Goal: Task Accomplishment & Management: Manage account settings

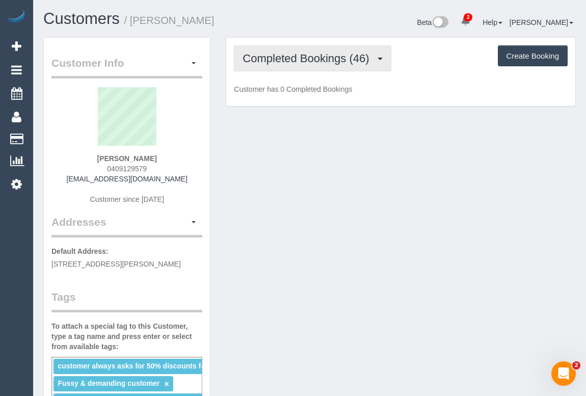
click at [294, 64] on button "Completed Bookings (46)" at bounding box center [312, 58] width 157 height 26
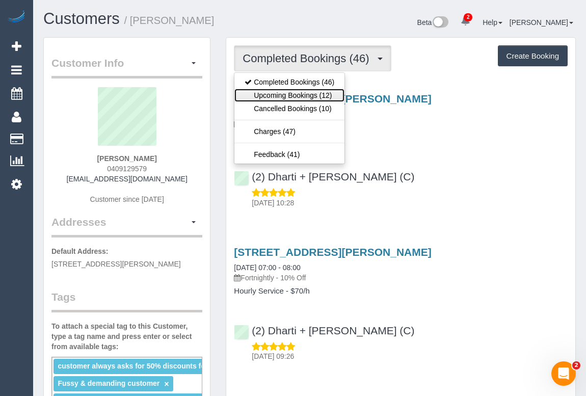
click at [298, 96] on link "Upcoming Bookings (12)" at bounding box center [289, 95] width 110 height 13
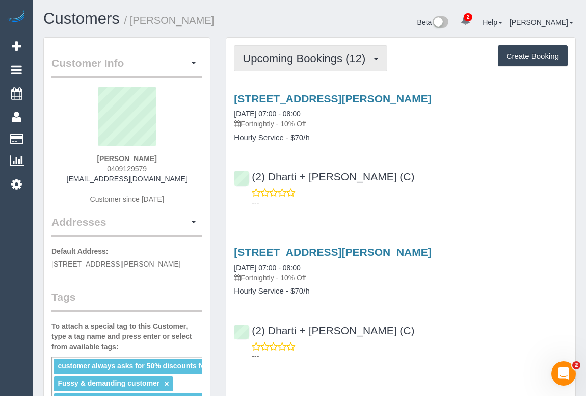
click at [289, 58] on span "Upcoming Bookings (12)" at bounding box center [307, 58] width 128 height 13
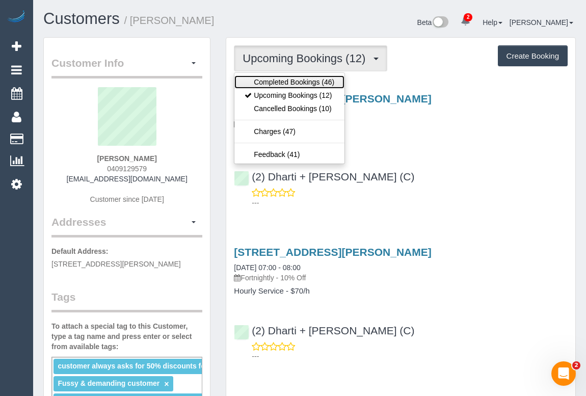
click at [294, 77] on link "Completed Bookings (46)" at bounding box center [289, 81] width 110 height 13
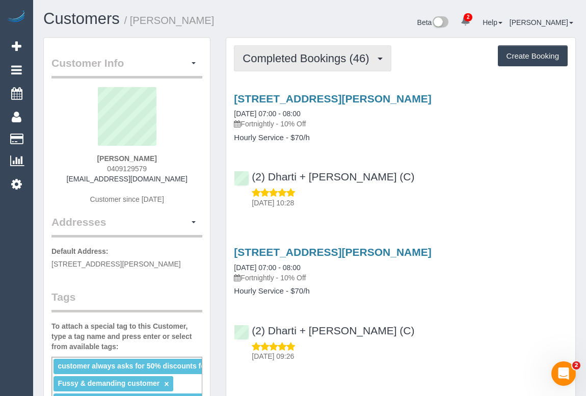
click at [325, 56] on span "Completed Bookings (46)" at bounding box center [309, 58] width 132 height 13
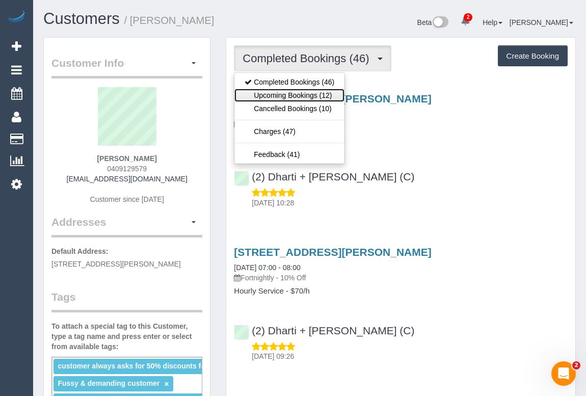
click at [315, 97] on link "Upcoming Bookings (12)" at bounding box center [289, 95] width 110 height 13
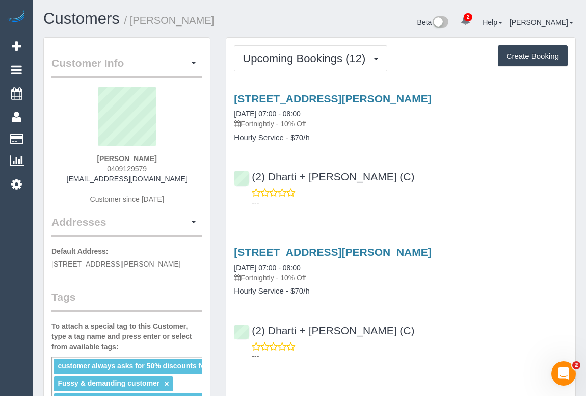
click at [521, 190] on div "---" at bounding box center [401, 198] width 334 height 20
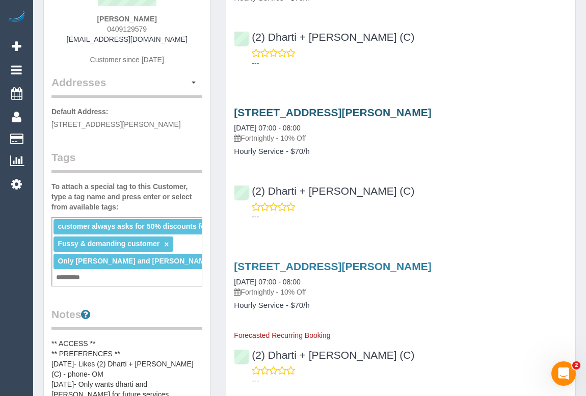
scroll to position [46, 0]
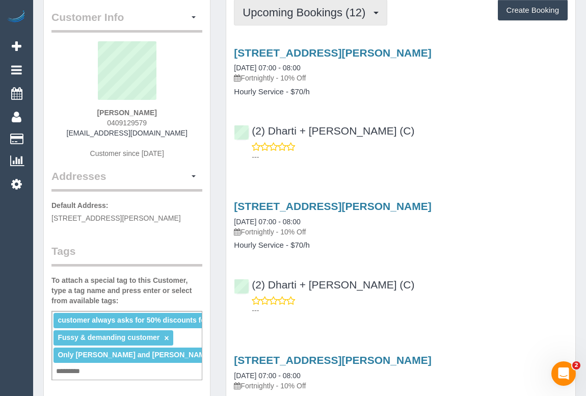
click at [328, 11] on span "Upcoming Bookings (12)" at bounding box center [307, 12] width 128 height 13
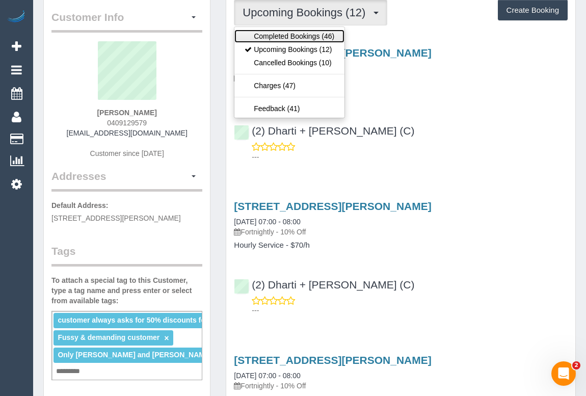
click at [302, 32] on link "Completed Bookings (46)" at bounding box center [289, 36] width 110 height 13
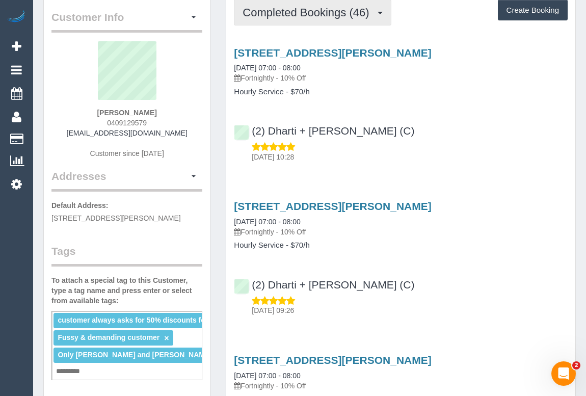
click at [322, 19] on button "Completed Bookings (46)" at bounding box center [312, 12] width 157 height 26
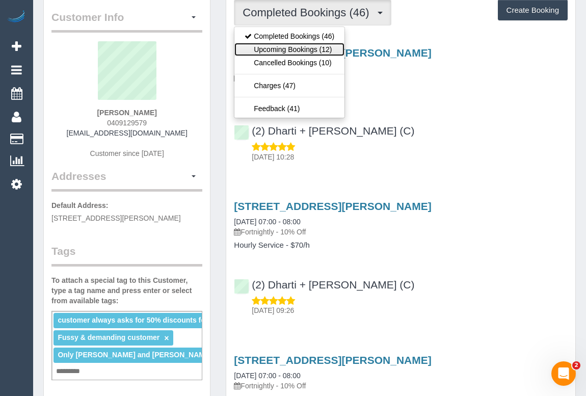
click at [303, 45] on link "Upcoming Bookings (12)" at bounding box center [289, 49] width 110 height 13
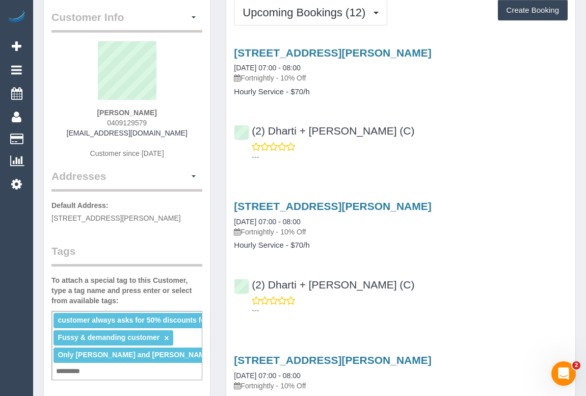
scroll to position [0, 0]
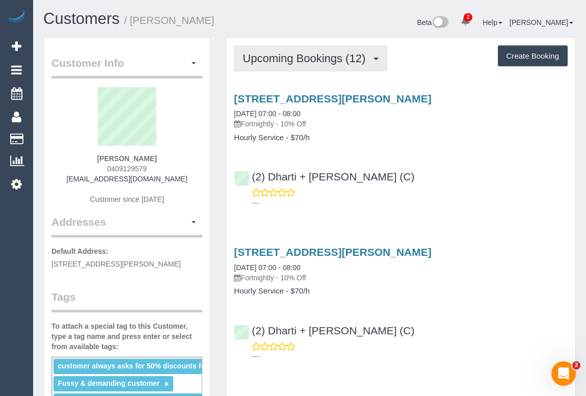
drag, startPoint x: 303, startPoint y: 61, endPoint x: 302, endPoint y: 77, distance: 16.9
click at [303, 61] on span "Upcoming Bookings (12)" at bounding box center [307, 58] width 128 height 13
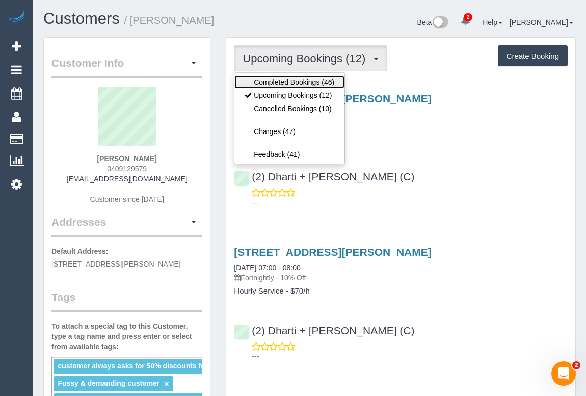
click at [301, 83] on link "Completed Bookings (46)" at bounding box center [289, 81] width 110 height 13
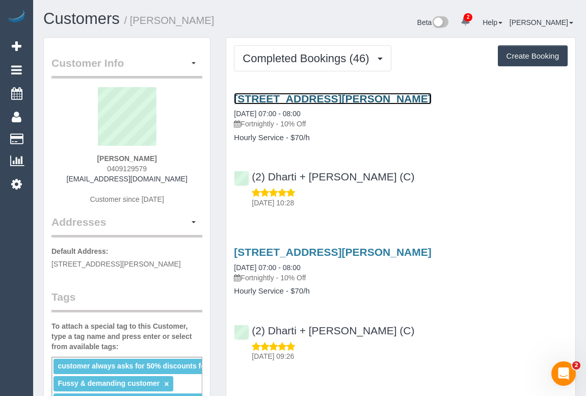
click at [356, 97] on link "45 Clifton Street, Unit 2, Aberfeldie, VIC 3040" at bounding box center [332, 99] width 197 height 12
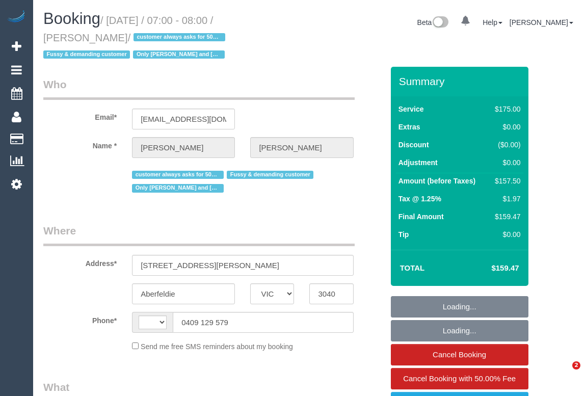
select select "VIC"
select select "string:AU"
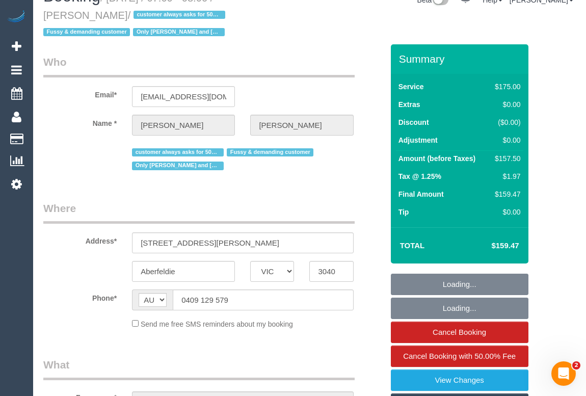
select select "150"
select select "number:27"
select select "number:14"
select select "number:19"
select select "number:22"
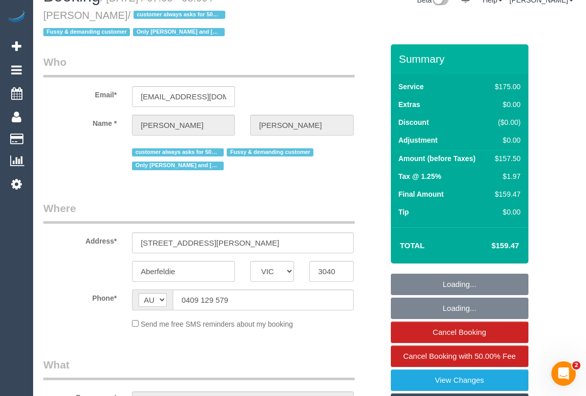
select select "number:35"
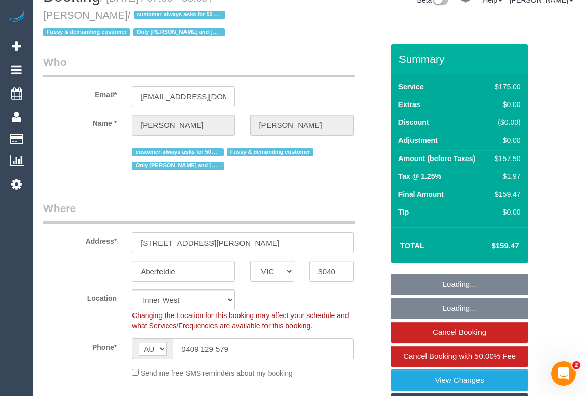
select select "object:884"
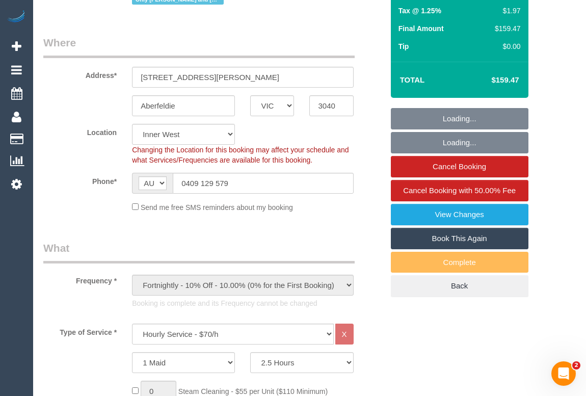
select select "string:stripe-pm_1PEhPk2GScqysDRVbJkjG1lK"
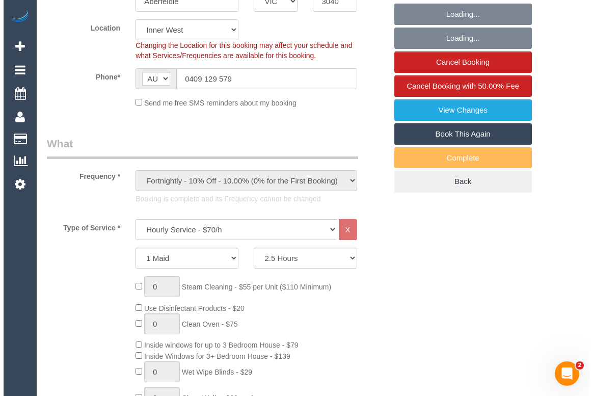
scroll to position [231, 0]
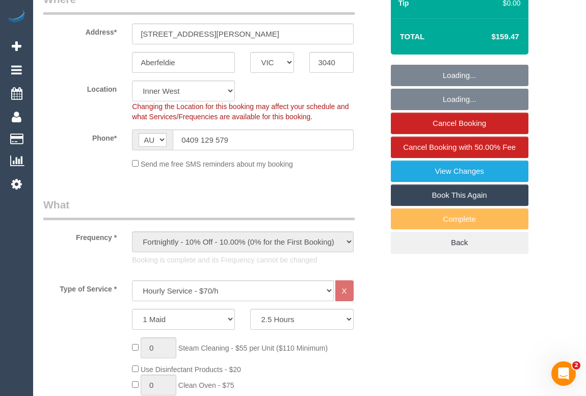
select select "spot1"
select select "object:1587"
click at [456, 172] on link "View Changes" at bounding box center [460, 171] width 138 height 21
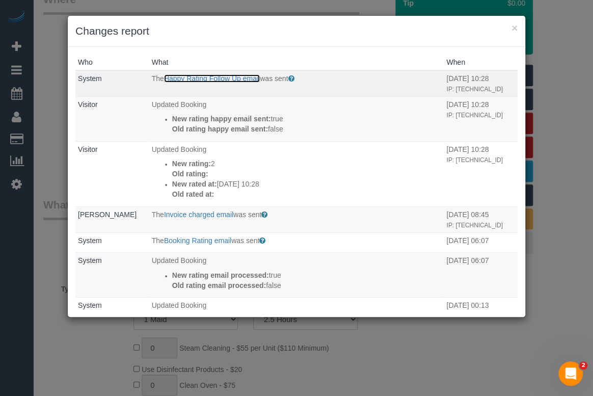
click at [228, 77] on link "Happy Rating Follow Up email" at bounding box center [212, 78] width 96 height 8
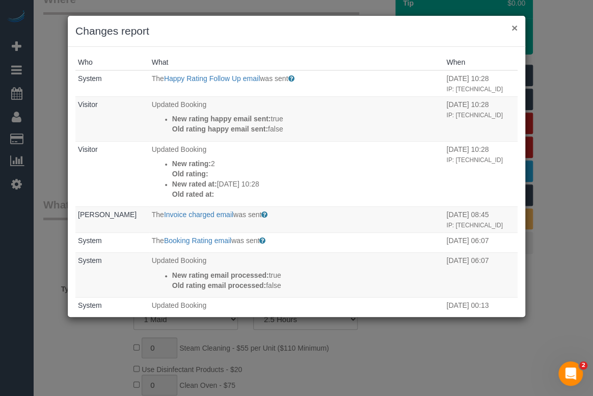
click at [513, 26] on button "×" at bounding box center [515, 27] width 6 height 11
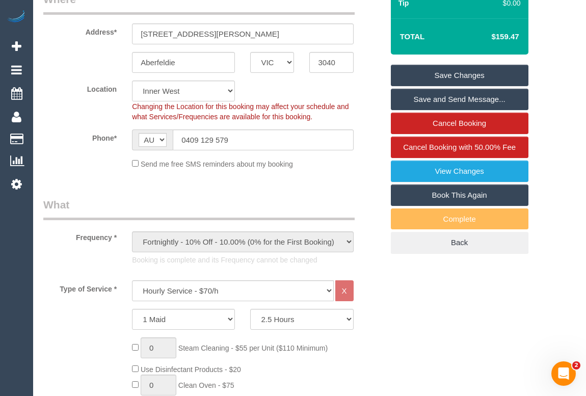
click at [449, 169] on link "View Changes" at bounding box center [460, 171] width 138 height 21
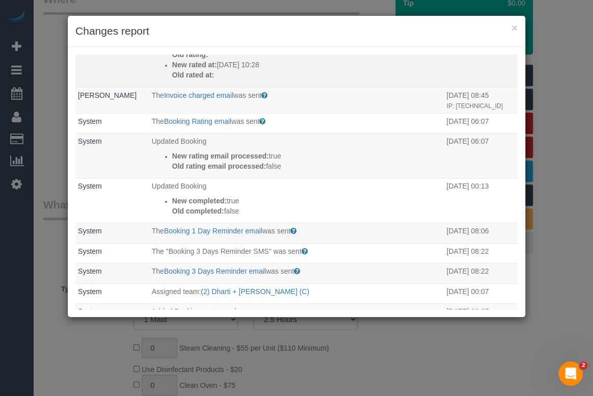
scroll to position [139, 0]
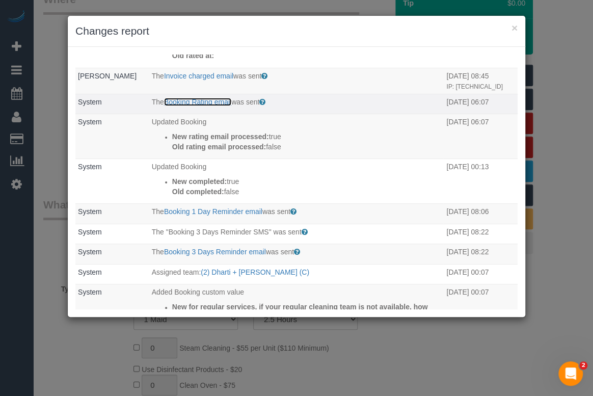
click at [204, 106] on link "Booking Rating email" at bounding box center [197, 102] width 67 height 8
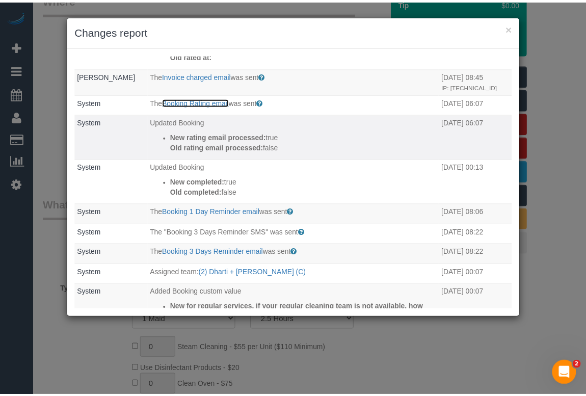
scroll to position [0, 0]
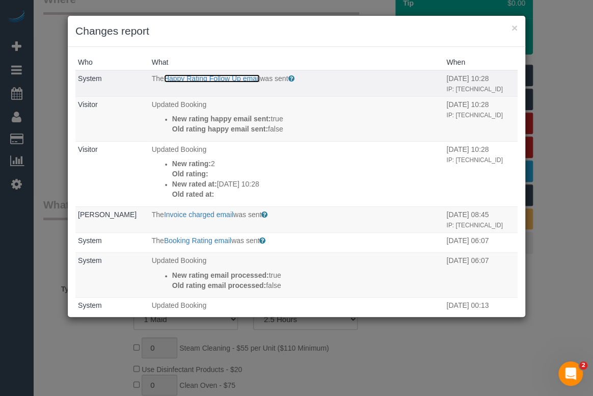
click at [232, 78] on link "Happy Rating Follow Up email" at bounding box center [212, 78] width 96 height 8
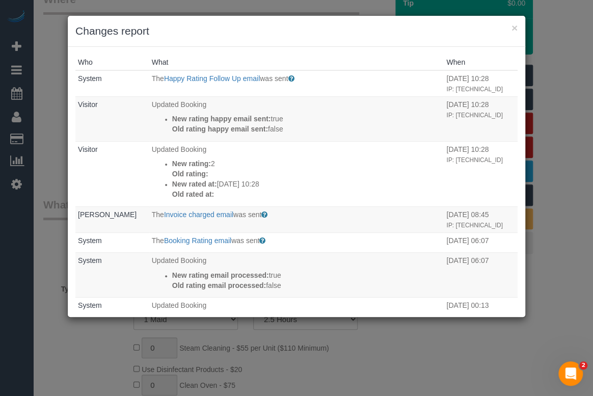
click at [511, 27] on h3 "Changes report" at bounding box center [296, 30] width 442 height 15
click at [517, 28] on button "×" at bounding box center [515, 27] width 6 height 11
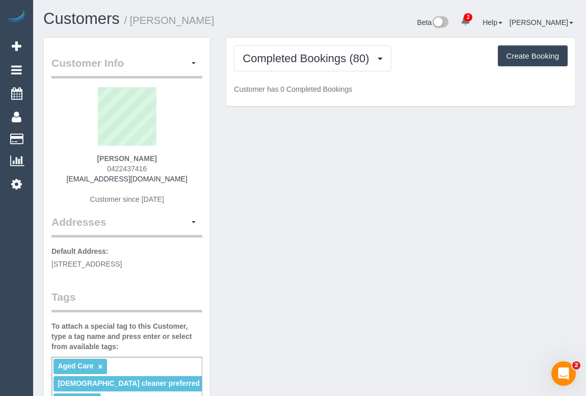
drag, startPoint x: 92, startPoint y: 162, endPoint x: 185, endPoint y: 163, distance: 92.8
click at [185, 163] on div "Christopher Daley 0422437416 cdaley397@gmail.com Customer since 2019" at bounding box center [126, 150] width 151 height 127
copy div "Christopher Daley 0422437416"
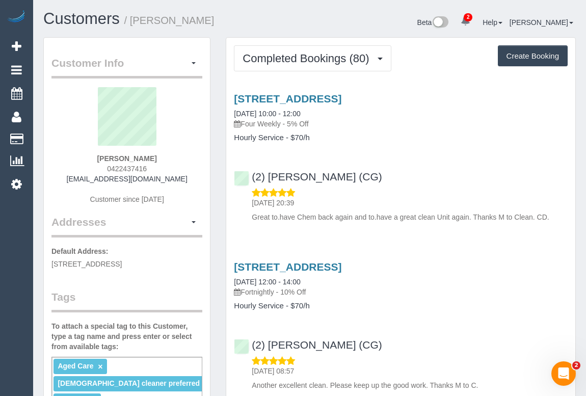
click at [173, 155] on div "Christopher Daley 0422437416 cdaley397@gmail.com Customer since 2019" at bounding box center [126, 150] width 151 height 127
drag, startPoint x: 167, startPoint y: 158, endPoint x: 90, endPoint y: 153, distance: 77.6
click at [90, 153] on div "Christopher Daley 0422437416 cdaley397@gmail.com Customer since 2019" at bounding box center [126, 150] width 151 height 127
copy strong "Christopher Daley"
click at [413, 146] on div "5/32 Lawn Rd, Noble Park, VIC 3174 30/08/2025 10:00 - 12:00 Four Weekly - 5% Of…" at bounding box center [400, 155] width 349 height 143
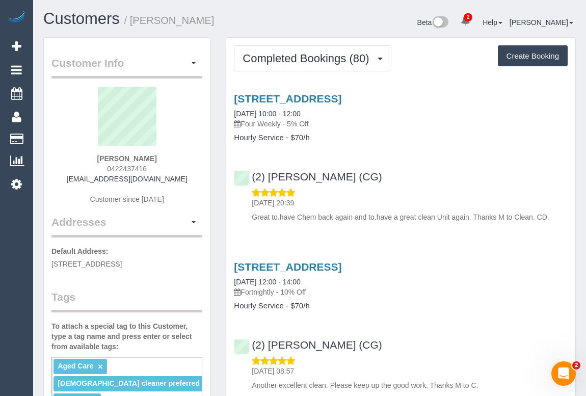
drag, startPoint x: 99, startPoint y: 169, endPoint x: 189, endPoint y: 170, distance: 89.7
click at [189, 170] on div "Christopher Daley 0422437416 cdaley397@gmail.com Customer since 2019" at bounding box center [126, 150] width 151 height 127
copy span "0422437416"
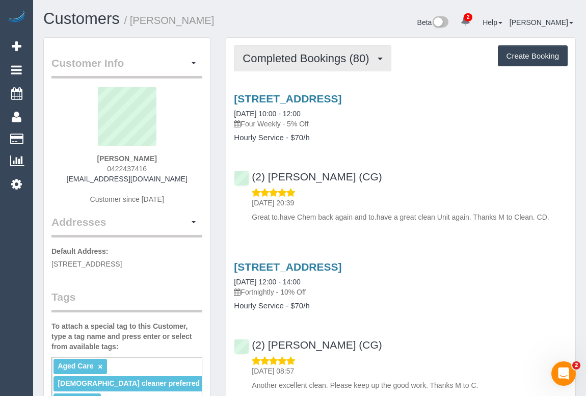
click at [330, 57] on span "Completed Bookings (80)" at bounding box center [309, 58] width 132 height 13
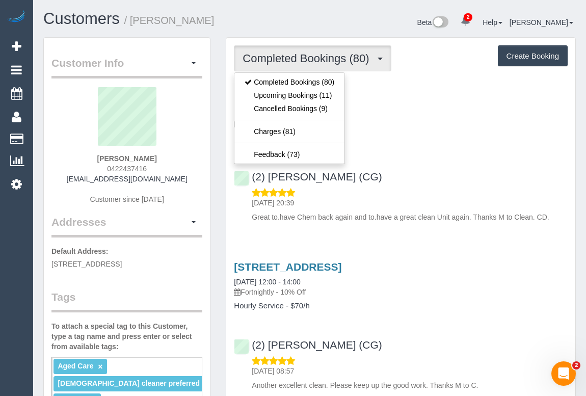
click at [448, 139] on h4 "Hourly Service - $70/h" at bounding box center [401, 138] width 334 height 9
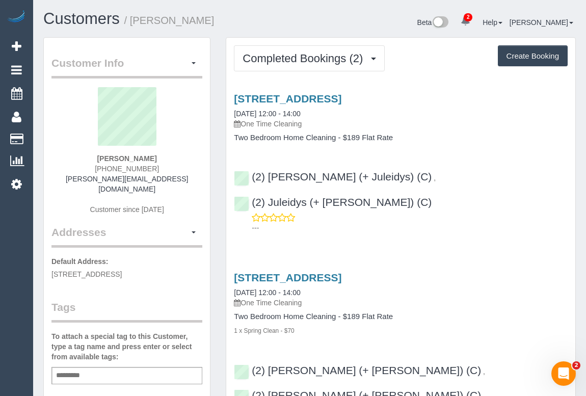
drag, startPoint x: 94, startPoint y: 169, endPoint x: 191, endPoint y: 173, distance: 96.9
click at [191, 173] on div "Anastasia Rachinskaya +61 425 773 488 ana.rachinskaya@gmail.com Customer since …" at bounding box center [126, 156] width 151 height 138
copy span "+61 425 773 488"
click at [331, 96] on link "163 Cremorne St, 610, Cremorne, VIC 3121" at bounding box center [288, 99] width 108 height 12
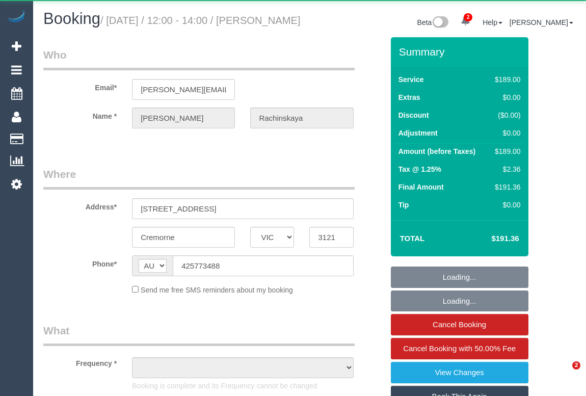
select select "VIC"
select select "string:stripe-pm_1RmsKq2GScqysDRVLRYtGIkT"
select select "object:619"
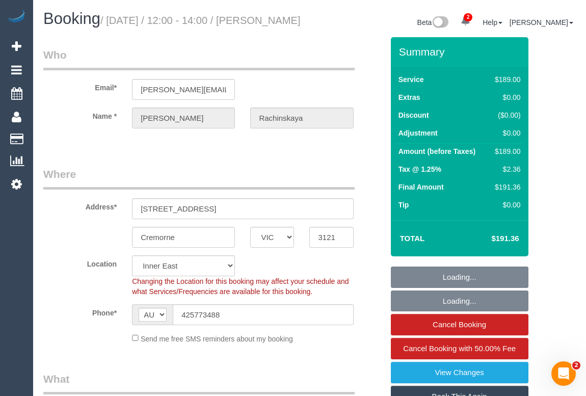
select select "number:28"
select select "number:14"
select select "number:19"
select select "number:23"
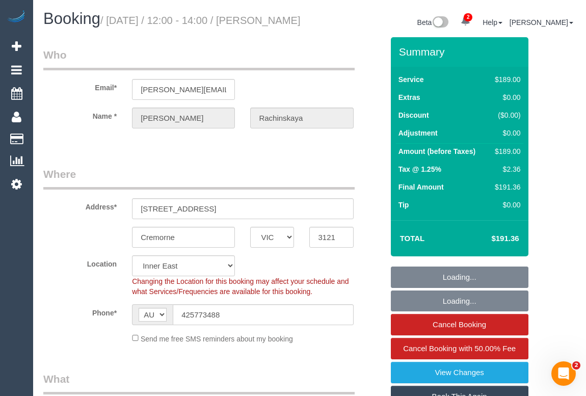
select select "number:35"
select select "number:12"
select select "object:1503"
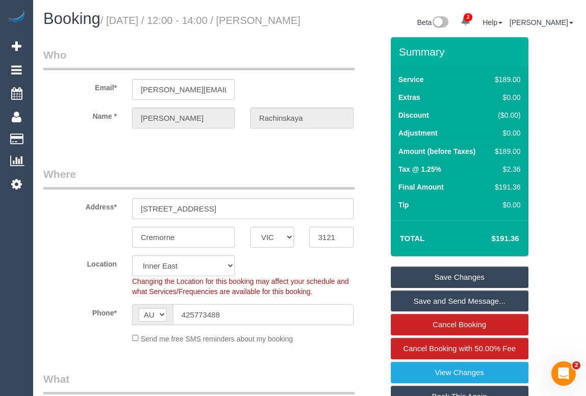
drag, startPoint x: 234, startPoint y: 327, endPoint x: 122, endPoint y: 324, distance: 112.7
click at [122, 324] on div "Phone* AF AL DZ AD AO AI AQ AG AR AM AW AU AT AZ BS BH BD BB BY BE BZ BJ BM BT …" at bounding box center [213, 314] width 355 height 21
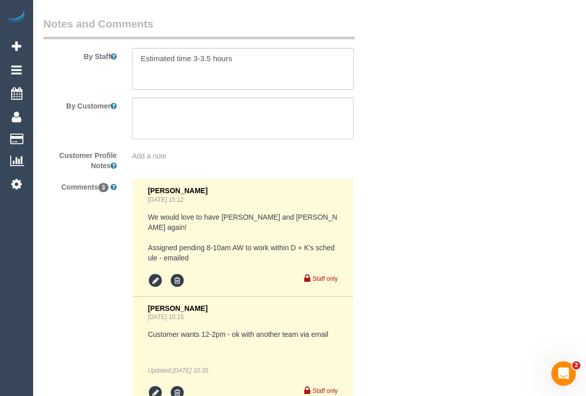
scroll to position [2085, 0]
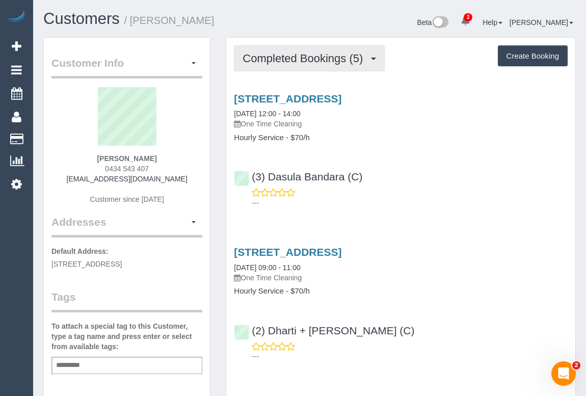
click at [287, 61] on span "Completed Bookings (5)" at bounding box center [305, 58] width 125 height 13
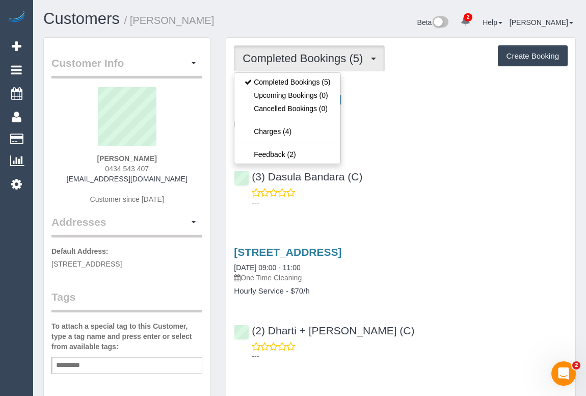
click at [428, 155] on div "[STREET_ADDRESS] [DATE] 12:00 - 14:00 One Time Cleaning Hourly Service - $70/h …" at bounding box center [400, 148] width 349 height 128
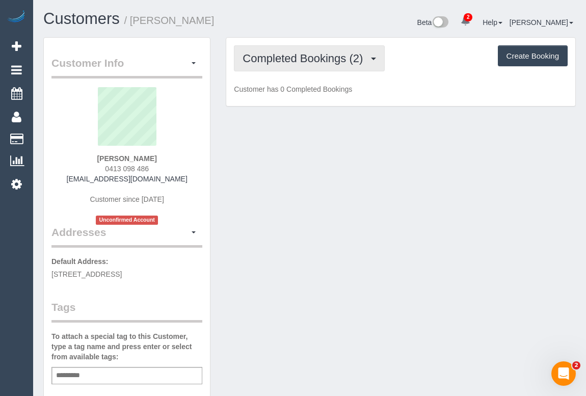
click at [300, 62] on span "Completed Bookings (2)" at bounding box center [305, 58] width 125 height 13
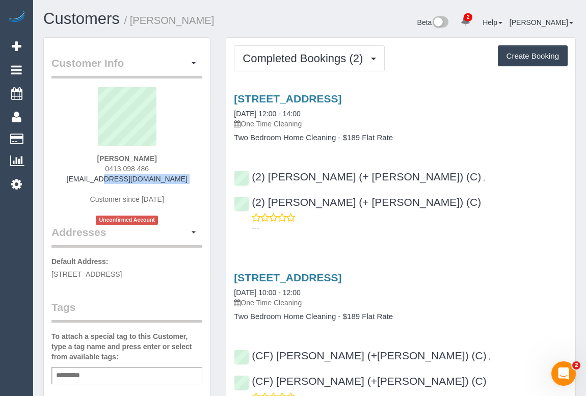
drag, startPoint x: 91, startPoint y: 178, endPoint x: 184, endPoint y: 185, distance: 93.5
click at [184, 185] on div "Eimear McKeown 0413 098 486 emckeown@tcd.ie Customer since 2025 Unconfirmed Acc…" at bounding box center [126, 156] width 151 height 138
copy div "emckeown@tcd.ie"
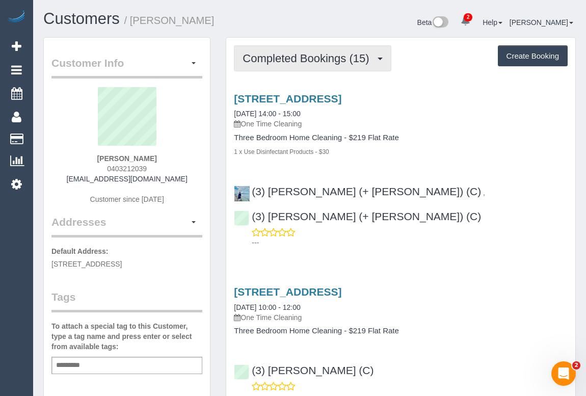
click at [293, 56] on span "Completed Bookings (15)" at bounding box center [309, 58] width 132 height 13
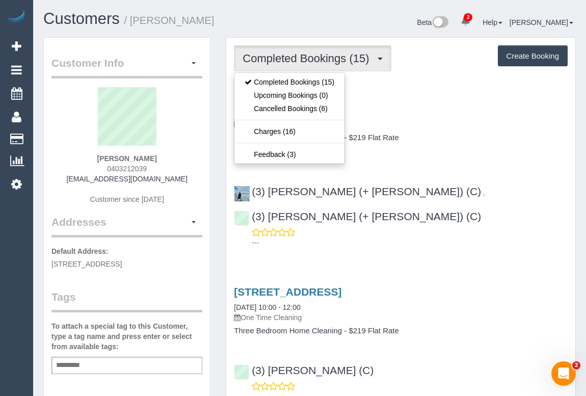
click at [446, 142] on div "Three Bedroom Home Cleaning - $219 Flat Rate 1 x Use Disinfectant Products - $30" at bounding box center [401, 145] width 334 height 23
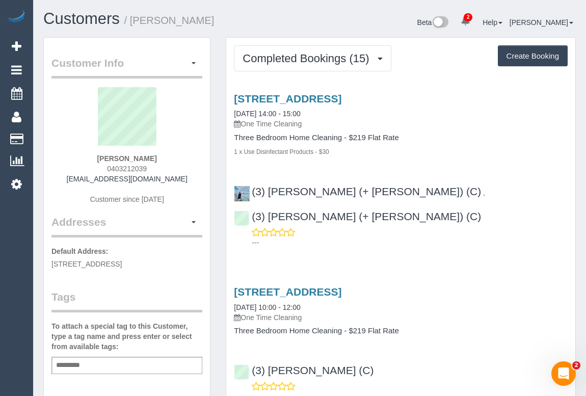
drag, startPoint x: 99, startPoint y: 166, endPoint x: 173, endPoint y: 167, distance: 74.4
click at [173, 167] on div "Emily elizabeth Cross 0403212039 ecross08@gmail.com Customer since 2024" at bounding box center [126, 150] width 151 height 127
copy span "0403212039"
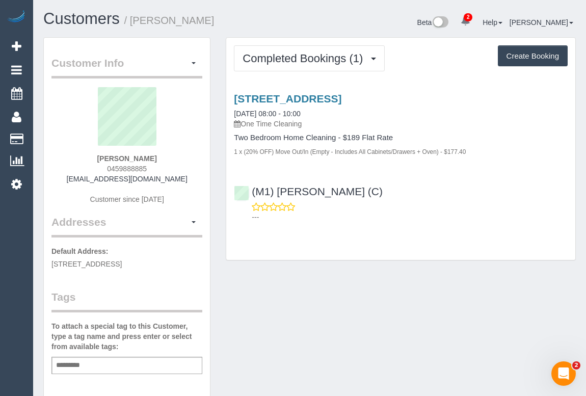
click at [110, 362] on div "Add a tag" at bounding box center [126, 365] width 151 height 17
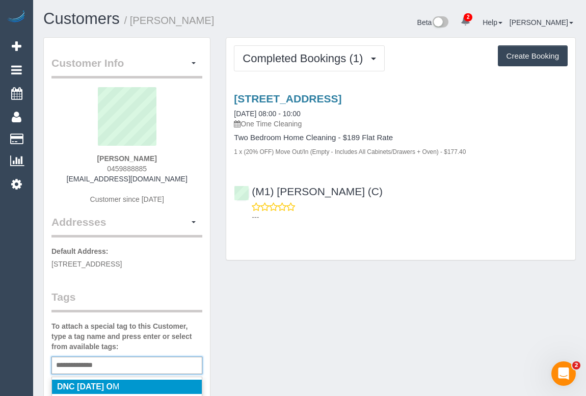
type input "**********"
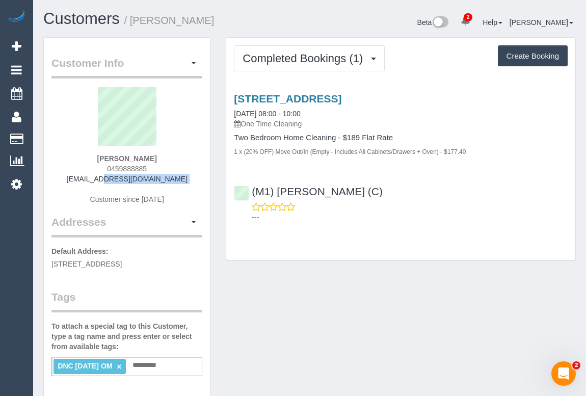
drag, startPoint x: 78, startPoint y: 180, endPoint x: 180, endPoint y: 185, distance: 101.5
click at [180, 185] on div "[PERSON_NAME] 0459888885 [EMAIL_ADDRESS][DOMAIN_NAME] Customer since [DATE]" at bounding box center [126, 150] width 151 height 127
copy div "[EMAIL_ADDRESS][DOMAIN_NAME]"
drag, startPoint x: 83, startPoint y: 158, endPoint x: 166, endPoint y: 159, distance: 83.1
click at [166, 159] on div "[PERSON_NAME] 0459888885 [EMAIL_ADDRESS][DOMAIN_NAME] Customer since [DATE]" at bounding box center [126, 150] width 151 height 127
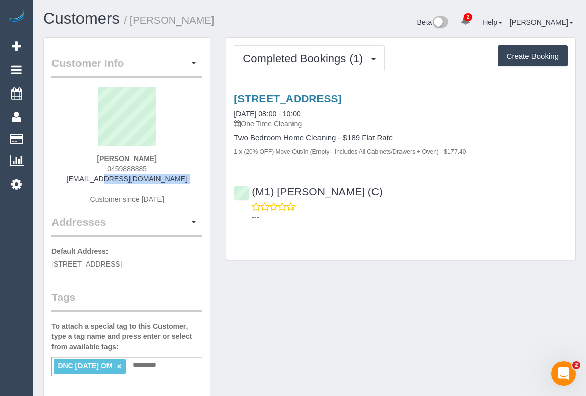
copy strong "[PERSON_NAME]"
drag, startPoint x: 301, startPoint y: 191, endPoint x: 253, endPoint y: 190, distance: 47.9
click at [253, 190] on div "(M1) [PERSON_NAME] (C) ---" at bounding box center [400, 200] width 349 height 46
copy link "(M1) [PERSON_NAME] (C)"
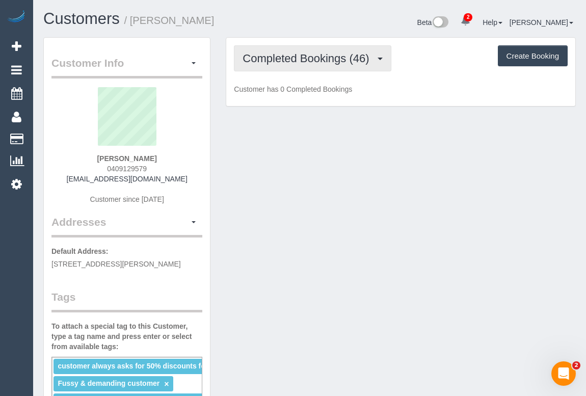
click at [290, 64] on button "Completed Bookings (46)" at bounding box center [312, 58] width 157 height 26
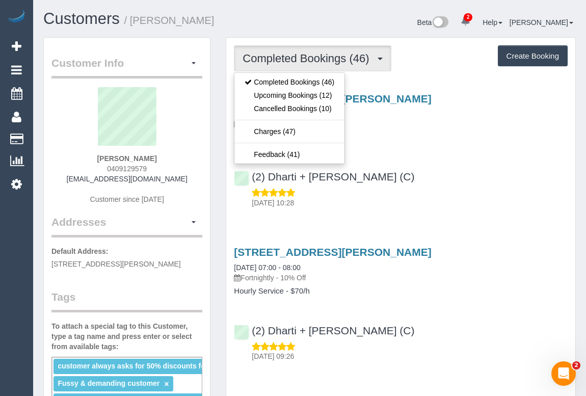
click at [453, 126] on p "Fortnightly - 10% Off" at bounding box center [401, 124] width 334 height 10
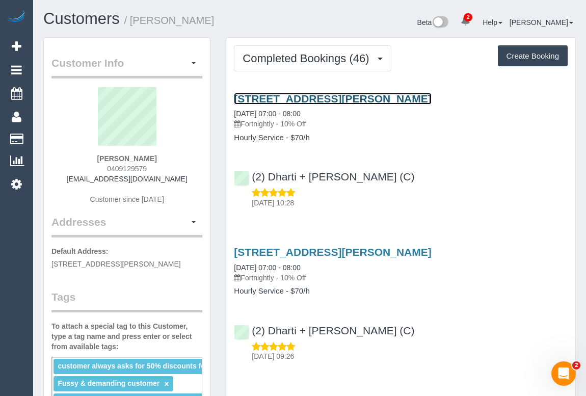
click at [381, 99] on link "45 Clifton Street, Unit 2, Aberfeldie, VIC 3040" at bounding box center [332, 99] width 197 height 12
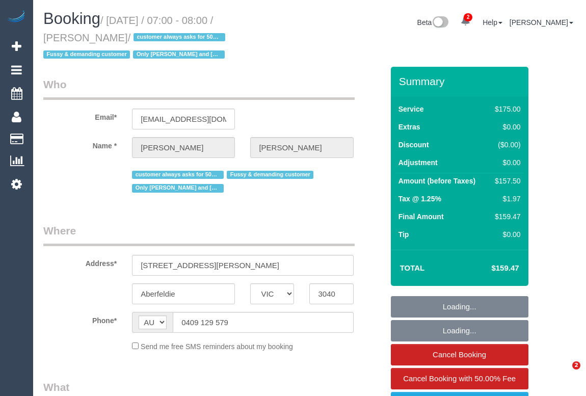
select select "VIC"
select select "object:566"
select select "string:stripe-pm_1PEhPk2GScqysDRVbJkjG1lK"
select select "150"
select select "number:27"
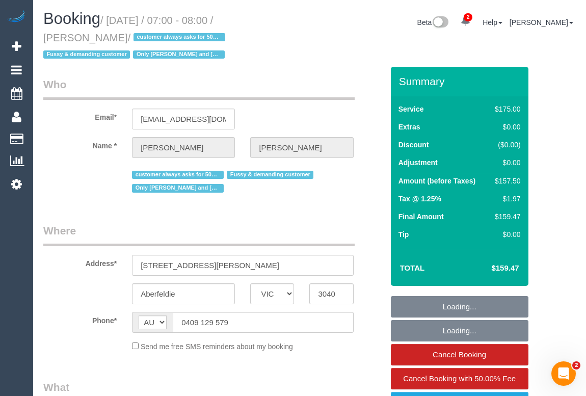
select select "number:14"
select select "number:19"
select select "number:22"
select select "number:35"
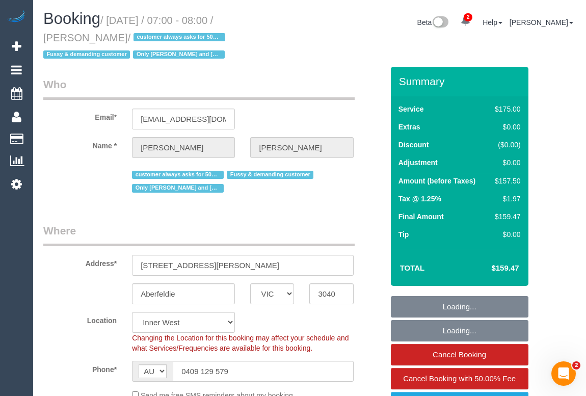
select select "object:893"
select select "spot1"
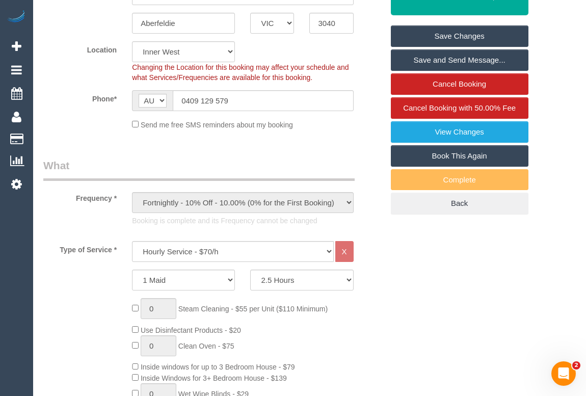
scroll to position [278, 0]
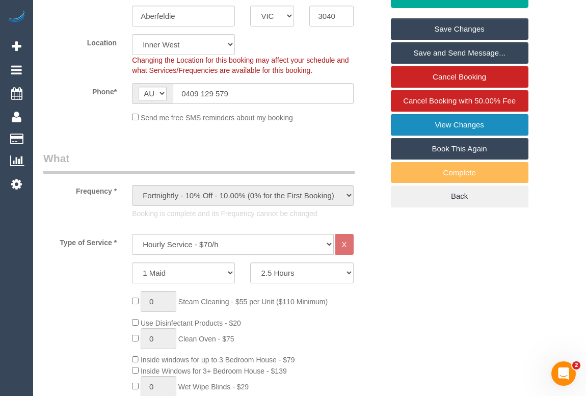
click at [439, 122] on link "View Changes" at bounding box center [460, 124] width 138 height 21
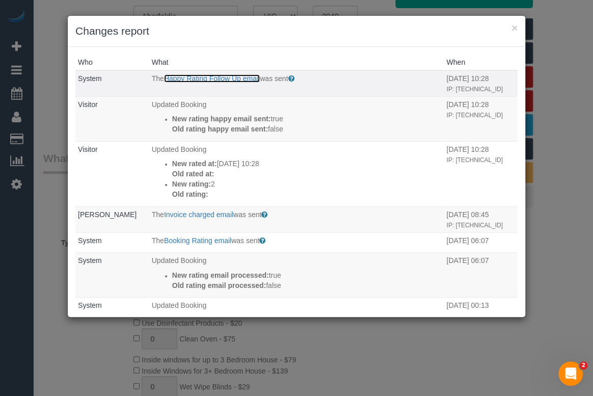
click at [219, 76] on link "Happy Rating Follow Up email" at bounding box center [212, 78] width 96 height 8
drag, startPoint x: 227, startPoint y: 81, endPoint x: 364, endPoint y: 86, distance: 137.2
click at [364, 86] on td "The Happy Rating Follow Up email was sent Sent to customers that leave a happy …" at bounding box center [296, 83] width 295 height 26
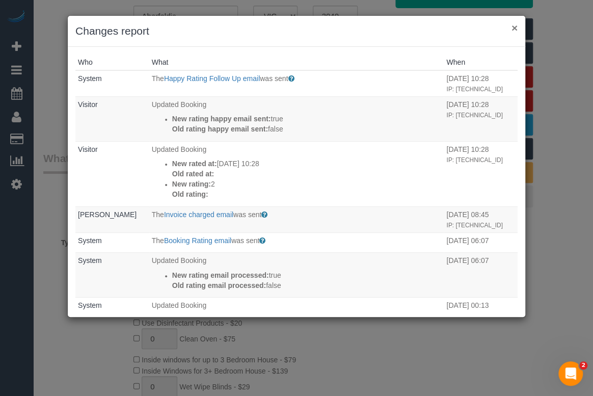
click at [514, 30] on button "×" at bounding box center [515, 27] width 6 height 11
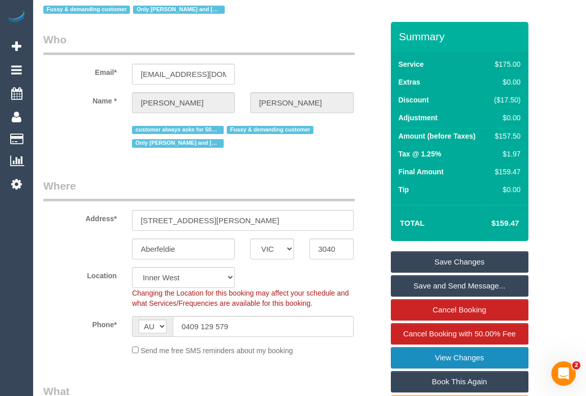
scroll to position [0, 0]
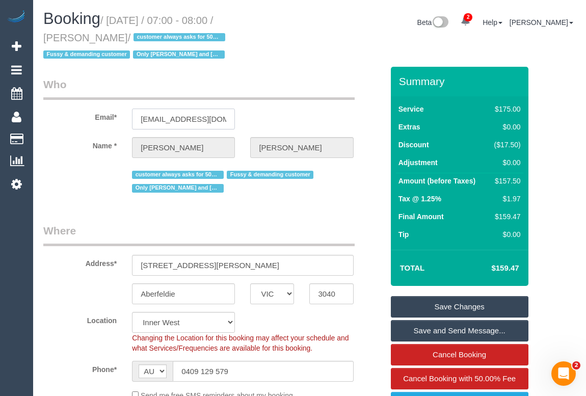
drag, startPoint x: 139, startPoint y: 119, endPoint x: 263, endPoint y: 124, distance: 123.5
click at [263, 124] on div "Email* heidiwilson@live.com.au" at bounding box center [213, 103] width 355 height 53
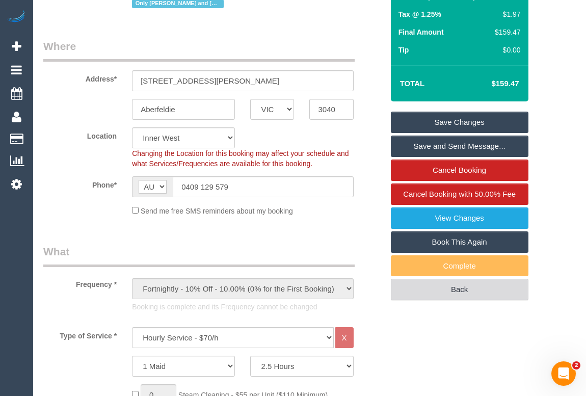
scroll to position [185, 0]
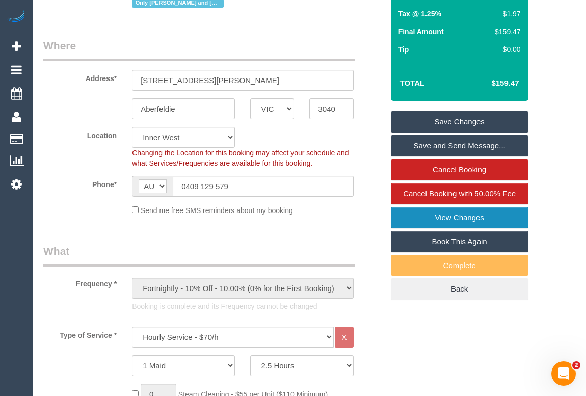
click at [458, 215] on link "View Changes" at bounding box center [460, 217] width 138 height 21
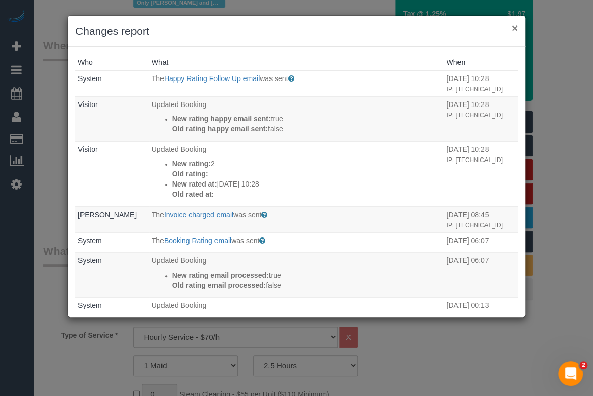
click at [513, 28] on button "×" at bounding box center [515, 27] width 6 height 11
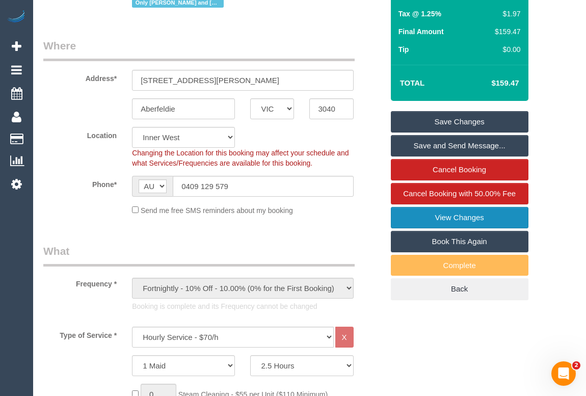
click at [459, 219] on link "View Changes" at bounding box center [460, 217] width 138 height 21
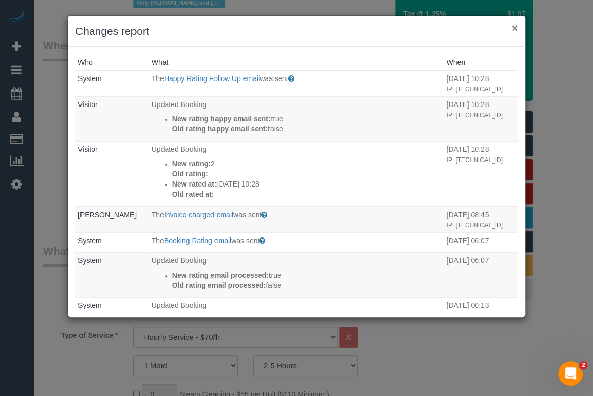
click at [514, 25] on button "×" at bounding box center [515, 27] width 6 height 11
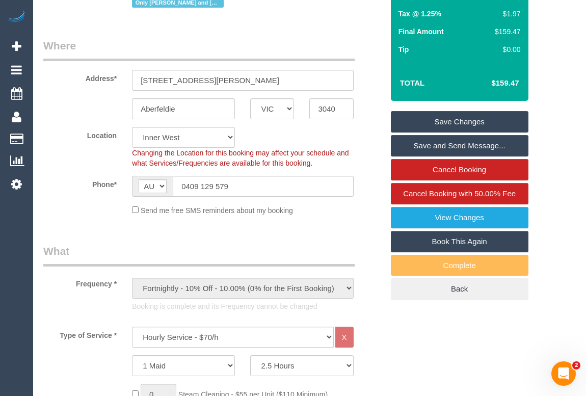
click at [445, 219] on link "View Changes" at bounding box center [460, 217] width 138 height 21
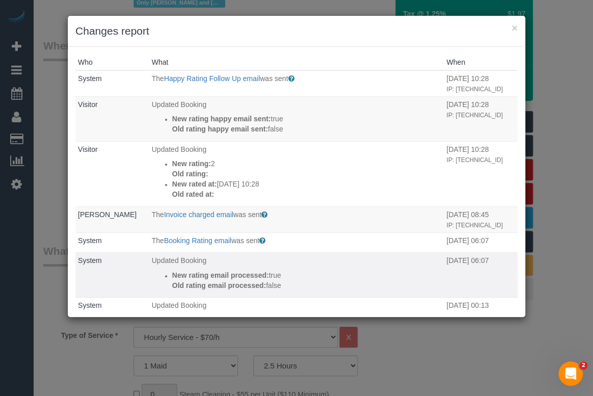
scroll to position [46, 0]
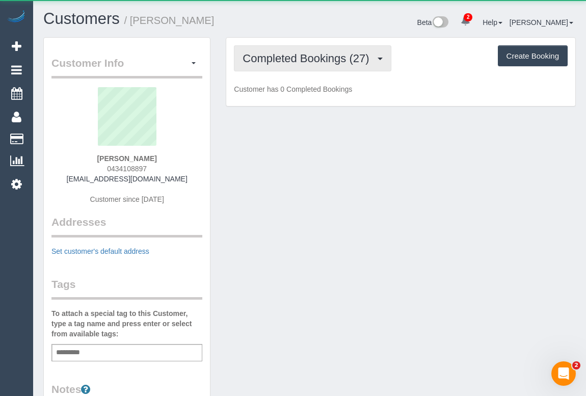
click at [304, 65] on button "Completed Bookings (27)" at bounding box center [312, 58] width 157 height 26
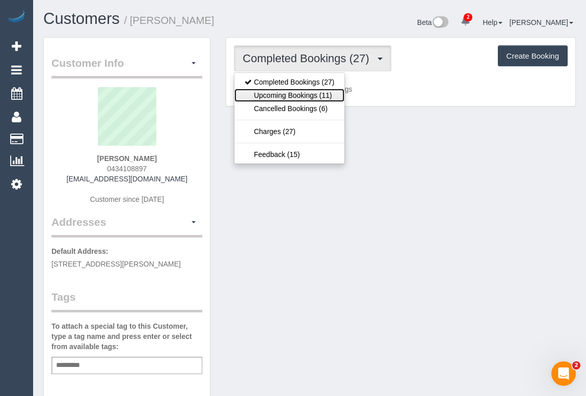
click at [306, 93] on link "Upcoming Bookings (11)" at bounding box center [289, 95] width 110 height 13
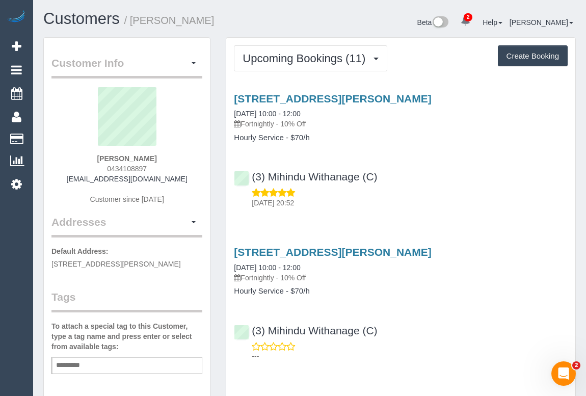
click at [450, 173] on div "(3) Mihindu Withanage (C) 29/08/2025 20:52" at bounding box center [400, 185] width 349 height 46
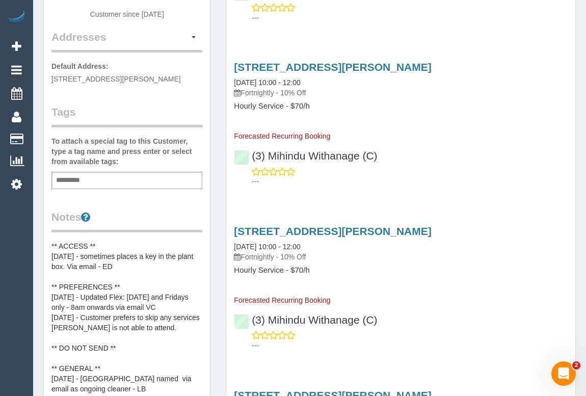
scroll to position [10, 0]
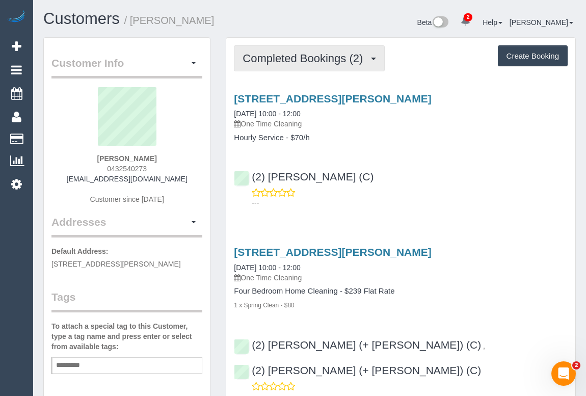
click at [299, 66] on button "Completed Bookings (2)" at bounding box center [309, 58] width 151 height 26
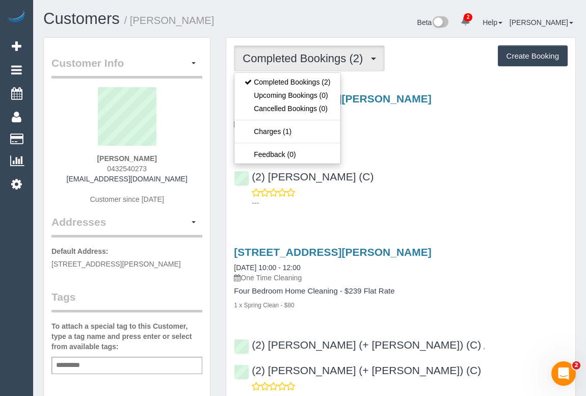
drag, startPoint x: 89, startPoint y: 177, endPoint x: 196, endPoint y: 181, distance: 107.1
click at [196, 181] on div "Irene H 0432540273 danielirene1234@gmail.com Customer since 2024" at bounding box center [126, 150] width 151 height 127
copy link "danielirene1234@gmail.com"
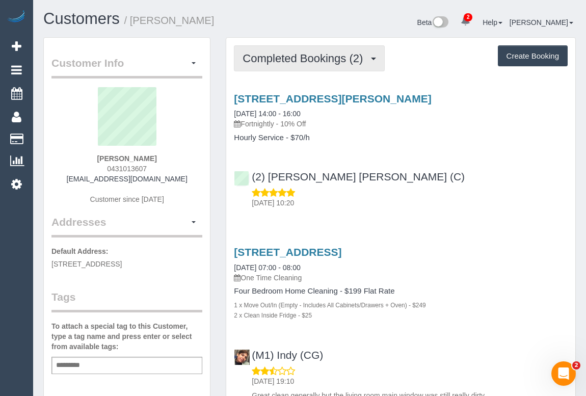
click at [310, 59] on span "Completed Bookings (2)" at bounding box center [305, 58] width 125 height 13
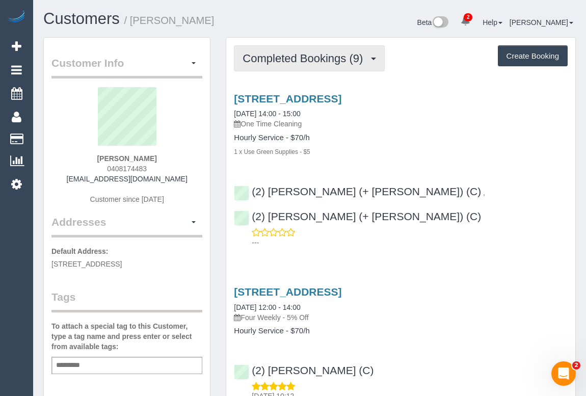
click at [281, 61] on span "Completed Bookings (9)" at bounding box center [305, 58] width 125 height 13
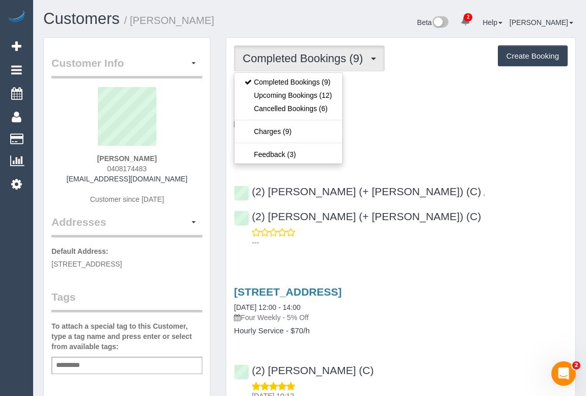
click at [402, 153] on div "1 x Use Green Supplies - $5" at bounding box center [401, 151] width 334 height 10
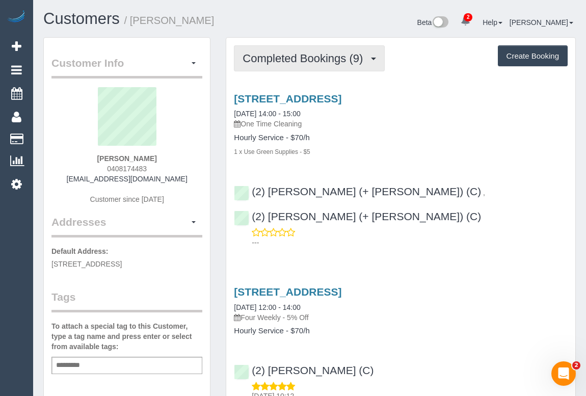
click at [322, 59] on span "Completed Bookings (9)" at bounding box center [305, 58] width 125 height 13
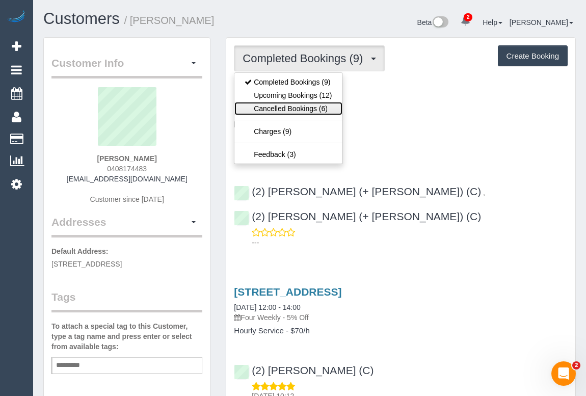
click at [314, 107] on link "Cancelled Bookings (6)" at bounding box center [288, 108] width 108 height 13
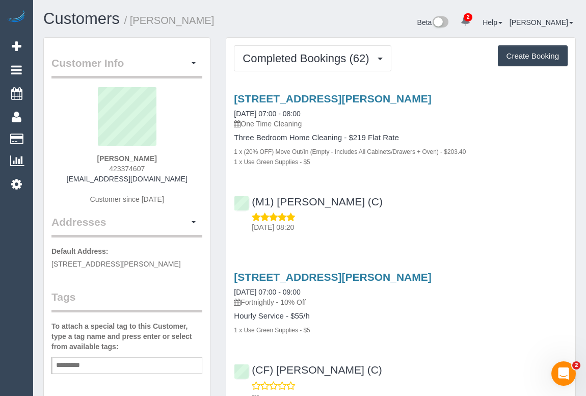
click at [372, 187] on div "(M1) Jeferson Ortiz (C) 10/09/2025 08:20" at bounding box center [400, 210] width 349 height 46
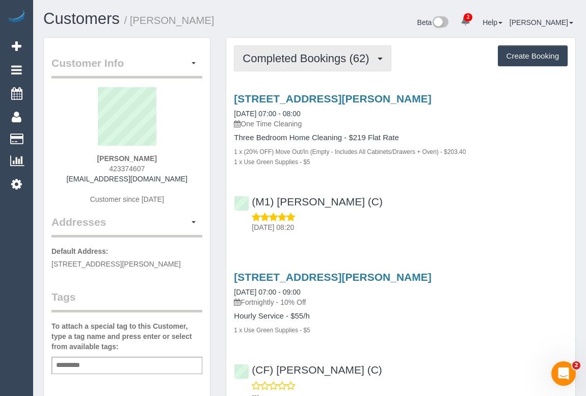
click at [291, 58] on span "Completed Bookings (62)" at bounding box center [309, 58] width 132 height 13
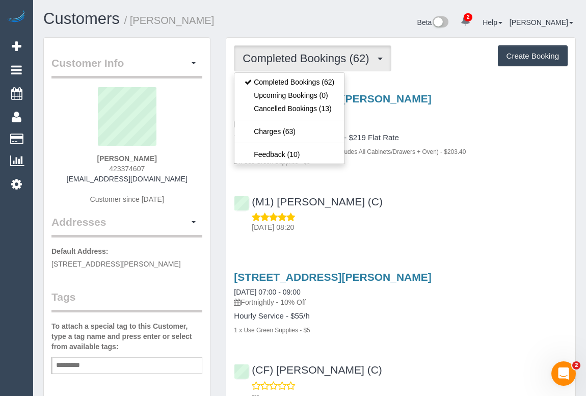
click at [403, 181] on div "26 Thomas Street, Richmond, VIC 3121 09/09/2025 07:00 - 08:00 One Time Cleaning…" at bounding box center [400, 160] width 349 height 153
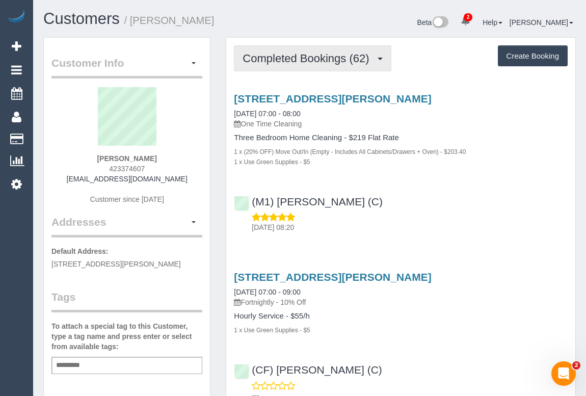
click at [296, 66] on button "Completed Bookings (62)" at bounding box center [312, 58] width 157 height 26
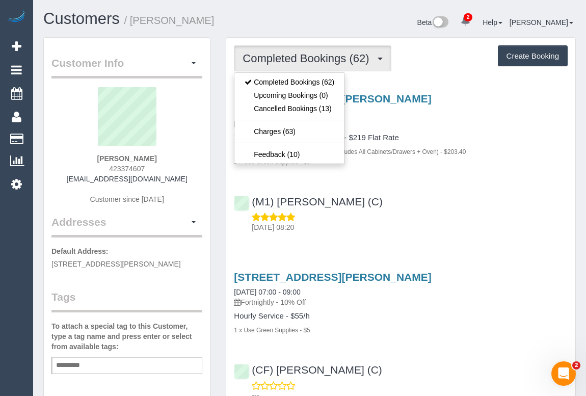
click at [493, 190] on div "(M1) Jeferson Ortiz (C) 10/09/2025 08:20" at bounding box center [400, 210] width 349 height 46
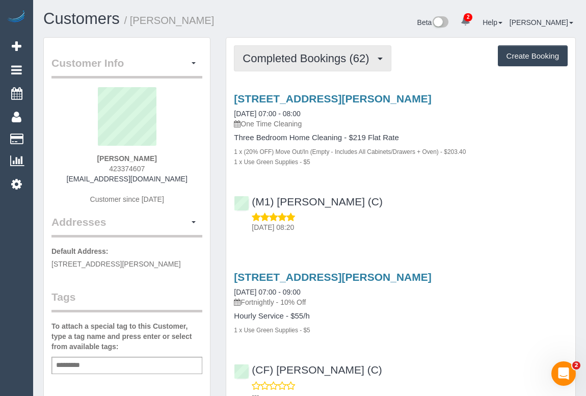
click at [309, 58] on span "Completed Bookings (62)" at bounding box center [309, 58] width 132 height 13
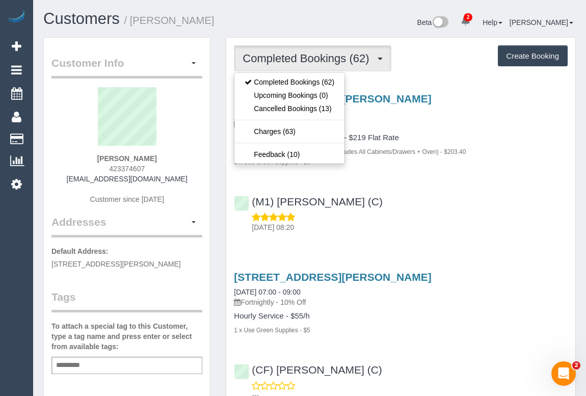
click at [494, 216] on div "10/09/2025 08:20" at bounding box center [401, 222] width 334 height 20
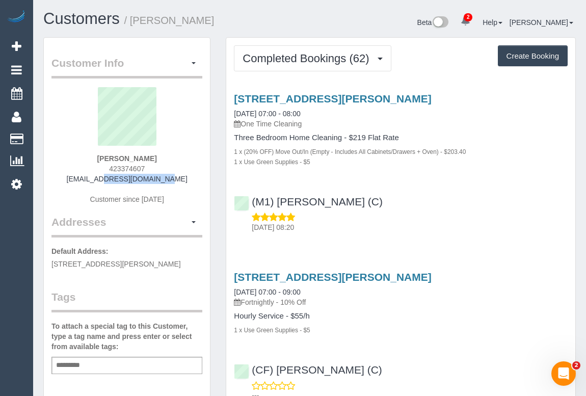
drag, startPoint x: 91, startPoint y: 177, endPoint x: 180, endPoint y: 177, distance: 89.2
click at [180, 177] on div "Marcy Robertson 423374607 mdr574@gmail.com Customer since 2019" at bounding box center [126, 150] width 151 height 127
copy link "mdr574@gmail.com"
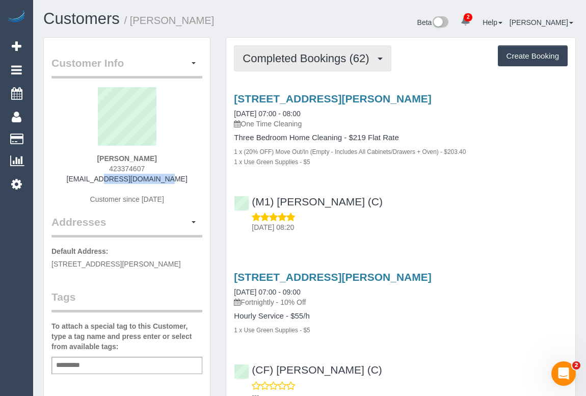
click at [276, 56] on span "Completed Bookings (62)" at bounding box center [309, 58] width 132 height 13
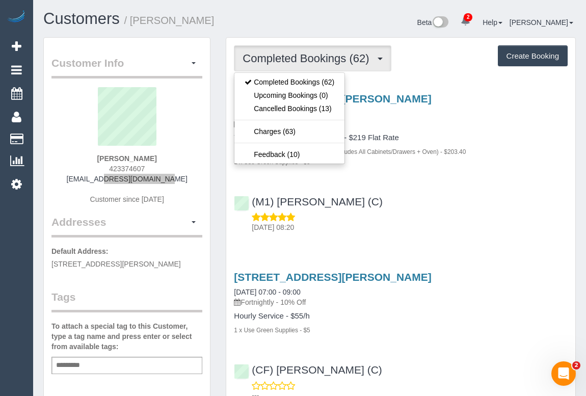
click at [76, 174] on div "Marcy Robertson 423374607 mdr574@gmail.com Customer since 2019" at bounding box center [126, 150] width 151 height 127
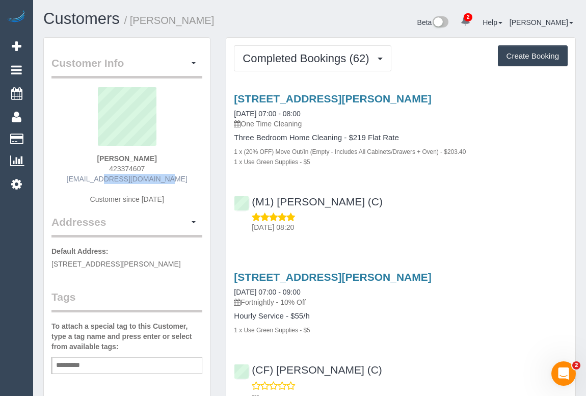
copy link "mdr574@gmail.com"
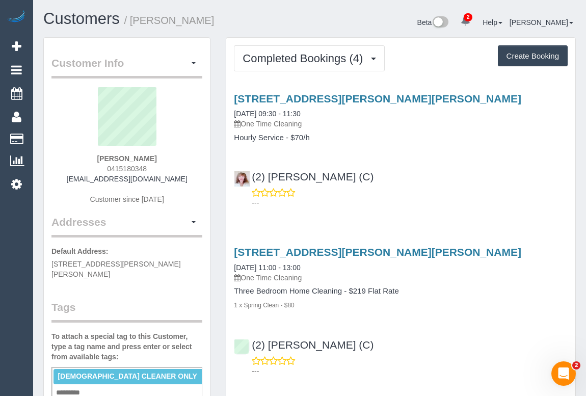
drag, startPoint x: 103, startPoint y: 168, endPoint x: 156, endPoint y: 167, distance: 52.5
click at [156, 167] on div "[PERSON_NAME] 0415180348 [EMAIL_ADDRESS][DOMAIN_NAME] Customer since [DATE]" at bounding box center [126, 150] width 151 height 127
copy span "0415180348"
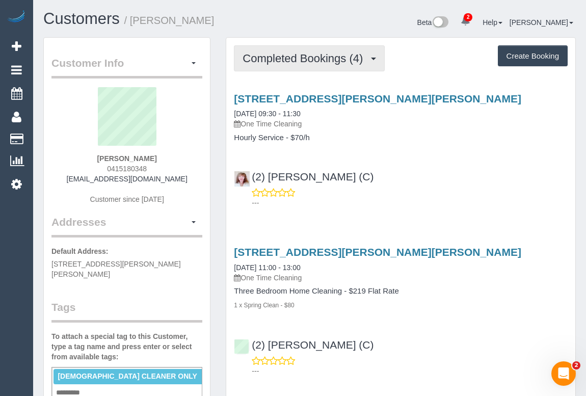
click at [356, 54] on span "Completed Bookings (4)" at bounding box center [305, 58] width 125 height 13
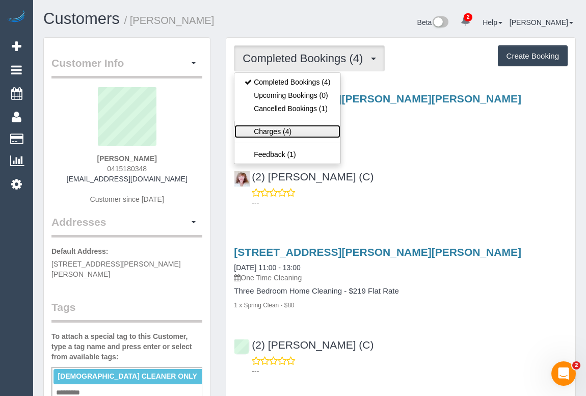
click at [273, 127] on link "Charges (4)" at bounding box center [287, 131] width 106 height 13
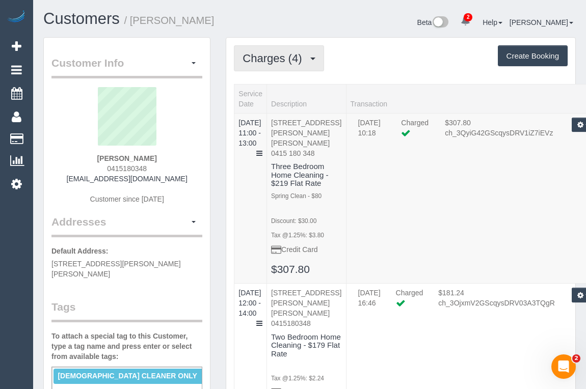
click at [270, 60] on span "Charges (4)" at bounding box center [275, 58] width 64 height 13
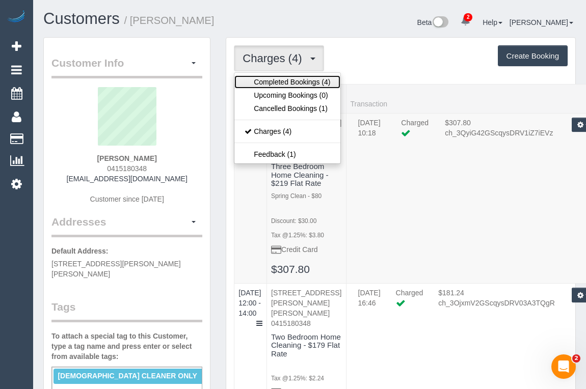
click at [269, 86] on link "Completed Bookings (4)" at bounding box center [287, 81] width 106 height 13
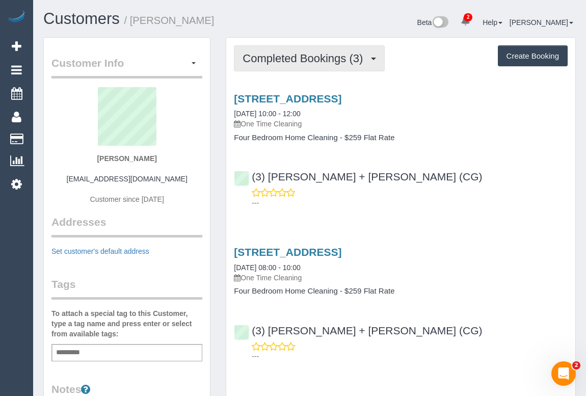
click at [312, 58] on span "Completed Bookings (3)" at bounding box center [305, 58] width 125 height 13
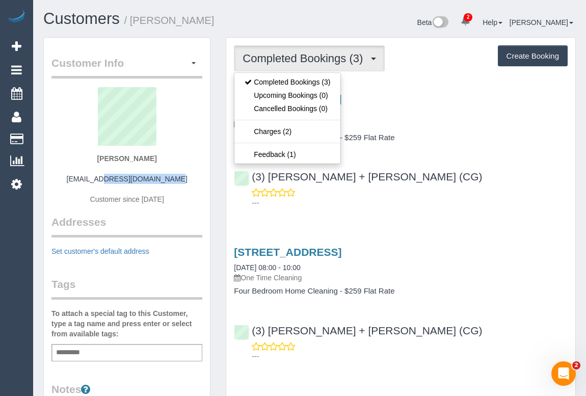
drag, startPoint x: 84, startPoint y: 177, endPoint x: 163, endPoint y: 177, distance: 79.0
click at [163, 177] on div "[PERSON_NAME] [EMAIL_ADDRESS][DOMAIN_NAME] Customer since [DATE]" at bounding box center [126, 150] width 151 height 127
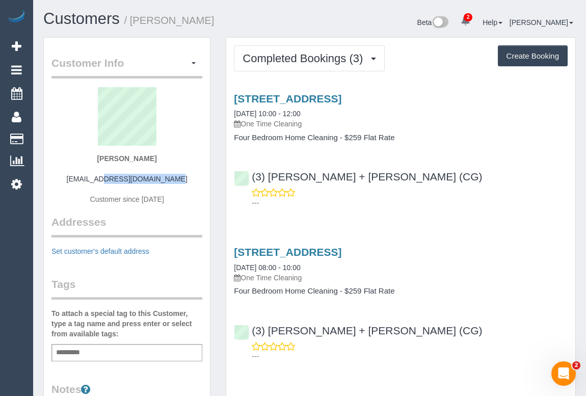
copy link "[EMAIL_ADDRESS][DOMAIN_NAME]"
click at [403, 214] on div "Service Feedback 9 Auckland Street, Bentleigh, VIC 3204 09/09/2025 10:00 - 12:0…" at bounding box center [401, 322] width 334 height 476
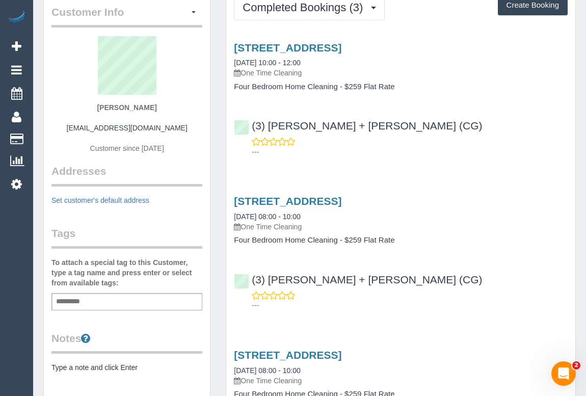
scroll to position [139, 0]
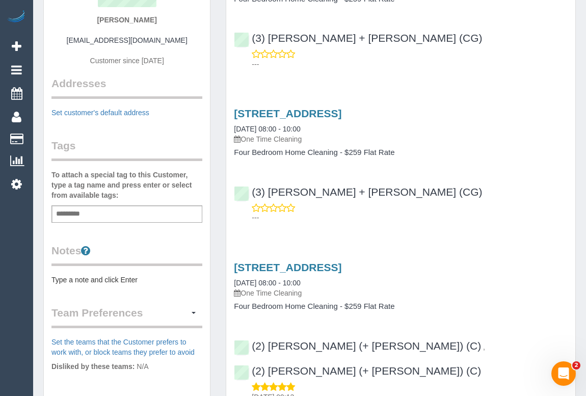
click at [94, 214] on div "Add a tag" at bounding box center [126, 213] width 151 height 17
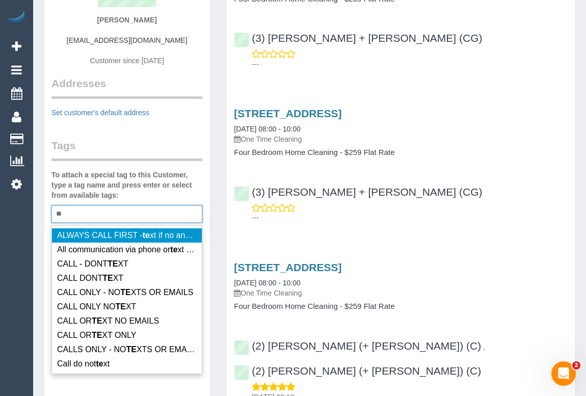
type input "*"
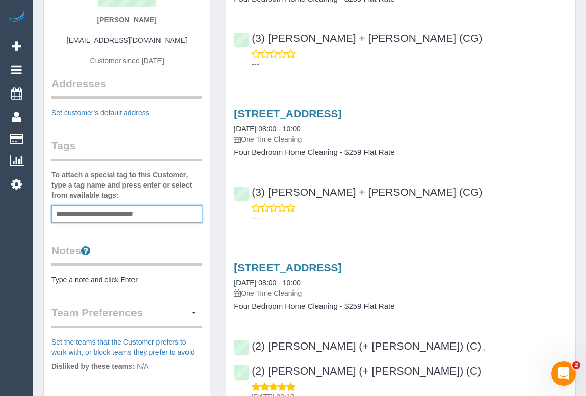
drag, startPoint x: 112, startPoint y: 212, endPoint x: 104, endPoint y: 212, distance: 7.6
click at [104, 212] on input "**********" at bounding box center [106, 213] width 104 height 13
type input "**********"
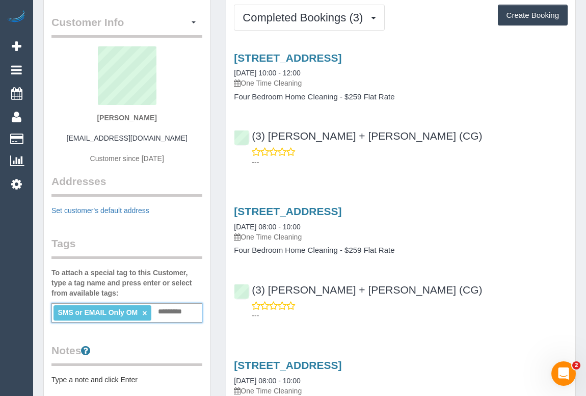
scroll to position [0, 0]
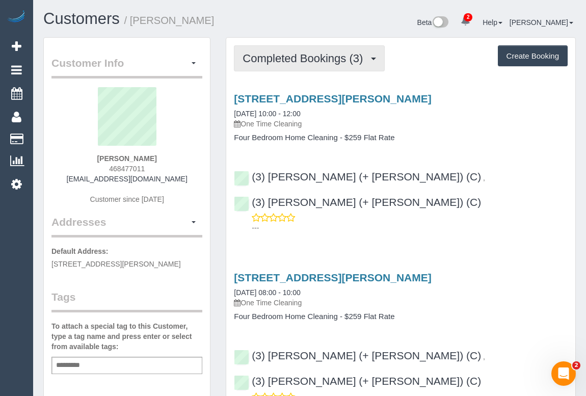
click at [306, 51] on button "Completed Bookings (3)" at bounding box center [309, 58] width 151 height 26
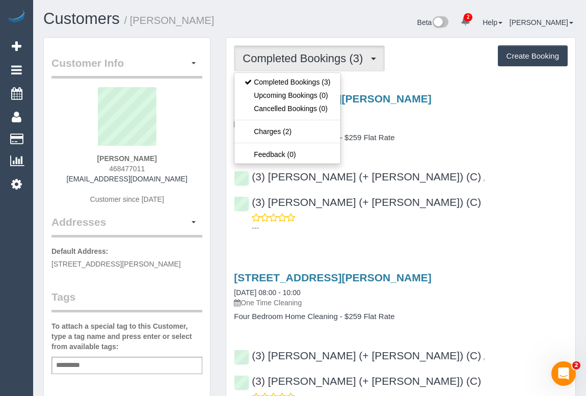
click at [430, 134] on h4 "Four Bedroom Home Cleaning - $259 Flat Rate" at bounding box center [401, 138] width 334 height 9
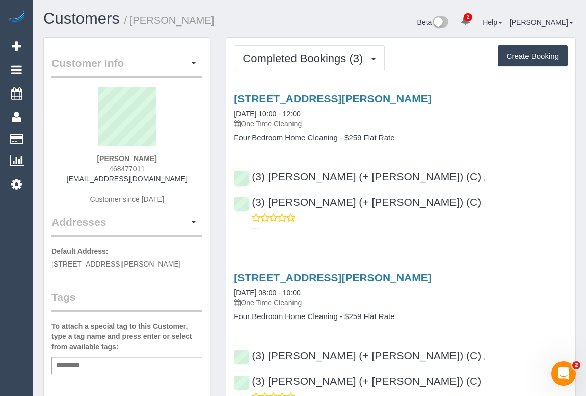
click at [414, 140] on h4 "Four Bedroom Home Cleaning - $259 Flat Rate" at bounding box center [401, 138] width 334 height 9
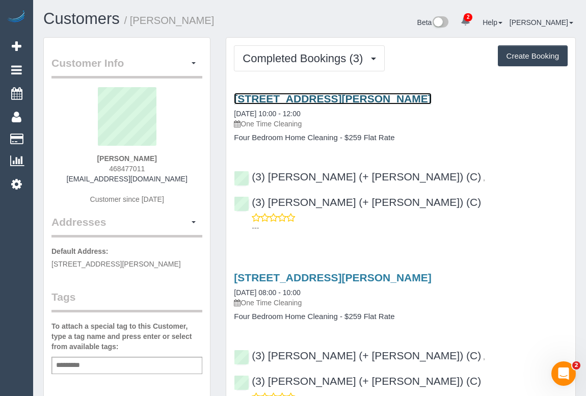
click at [362, 96] on link "221 O’hea Street, Pascoe Vale South, VIC 3044" at bounding box center [332, 99] width 197 height 12
click at [335, 97] on link "221 O’hea Street, Pascoe Vale South, VIC 3044" at bounding box center [332, 99] width 197 height 12
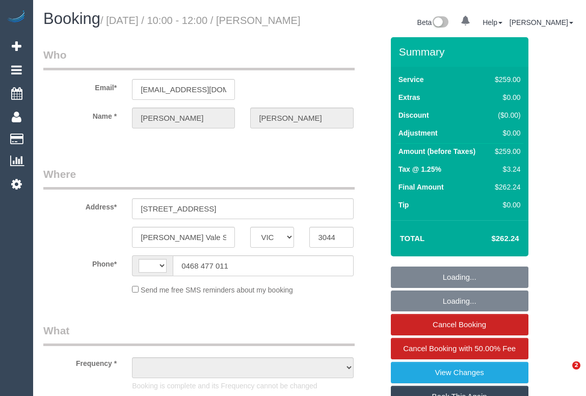
select select "VIC"
select select "string:AU"
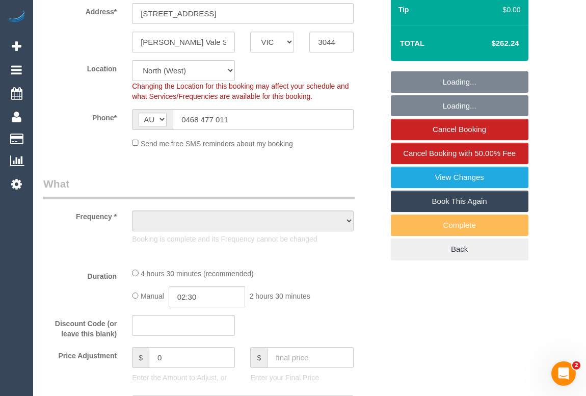
select select "object:723"
select select "string:stripe-pm_1RskIY2GScqysDRVUR4b86Mt"
select select "number:29"
select select "number:14"
select select "number:19"
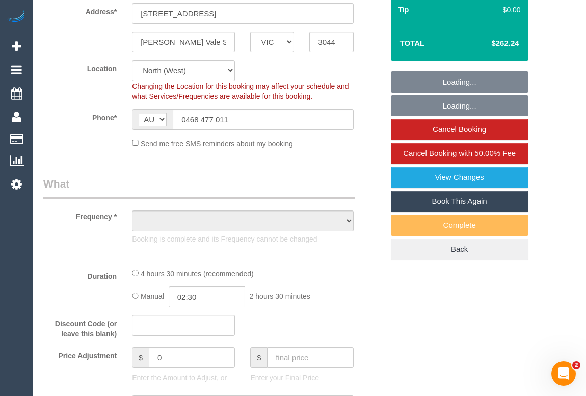
select select "number:36"
select select "number:34"
select select "number:12"
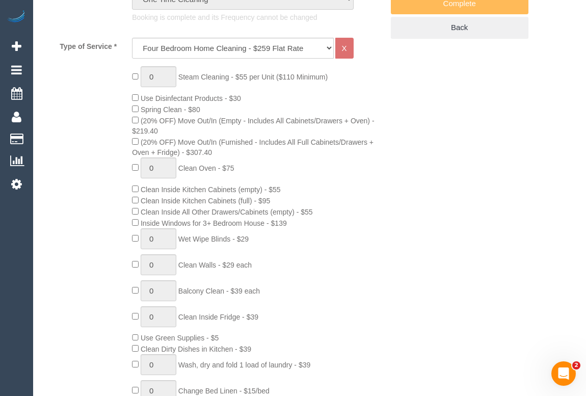
select select "object:877"
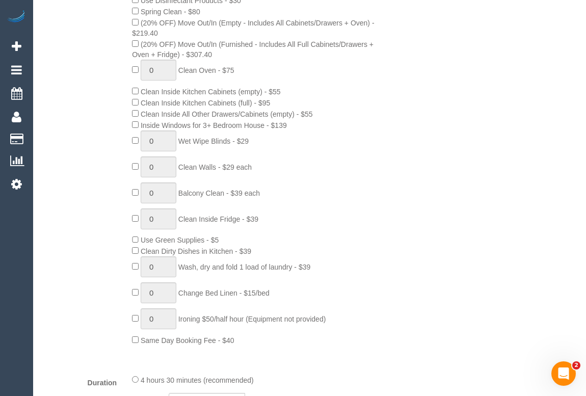
select select "spot1"
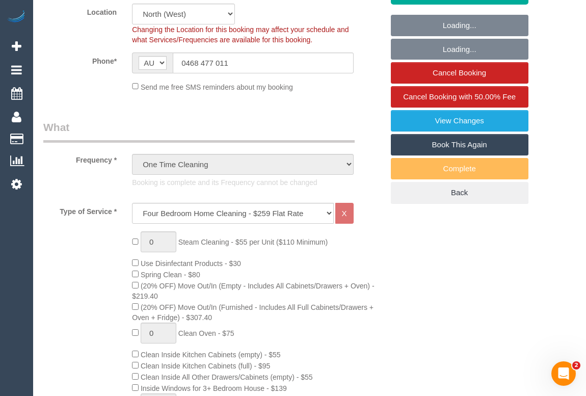
scroll to position [139, 0]
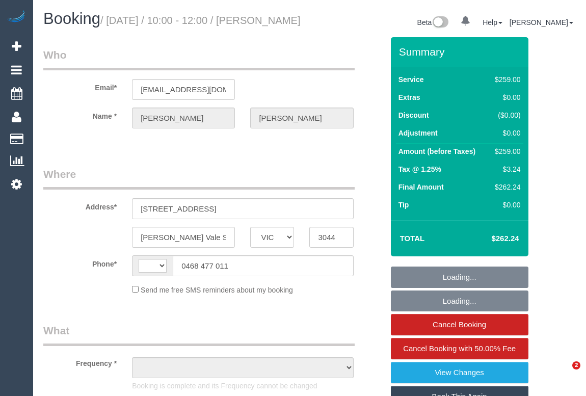
select select "VIC"
select select "string:AU"
select select "object:559"
select select "string:stripe-pm_1RskIY2GScqysDRVUR4b86Mt"
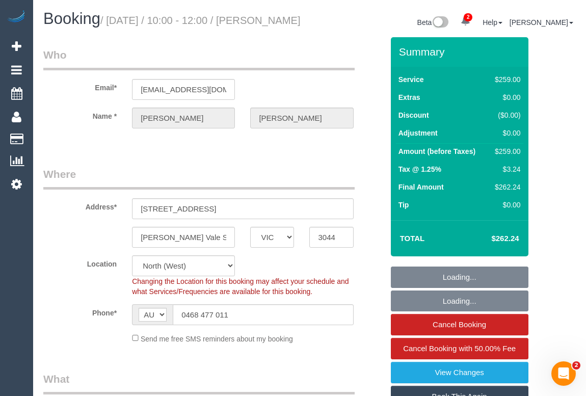
select select "number:29"
select select "number:14"
select select "number:19"
select select "number:36"
select select "number:34"
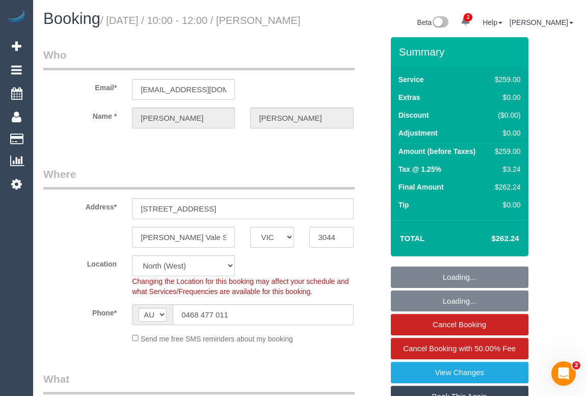
select select "number:12"
select select "object:1619"
select select "spot1"
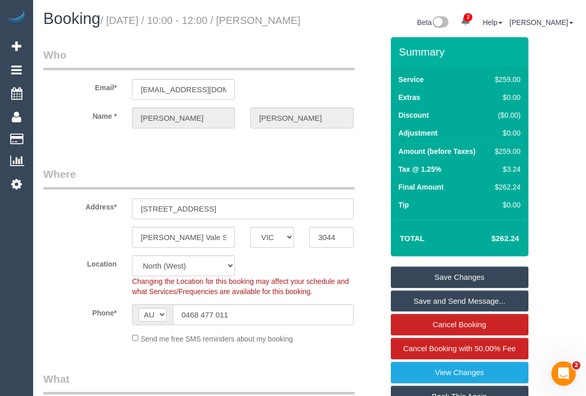
click at [301, 179] on legend "Where" at bounding box center [198, 178] width 311 height 23
click at [473, 383] on link "View Changes" at bounding box center [460, 372] width 138 height 21
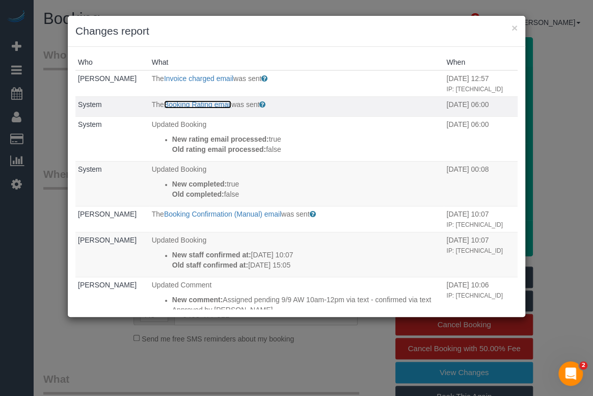
click at [194, 104] on link "Booking Rating email" at bounding box center [197, 104] width 67 height 8
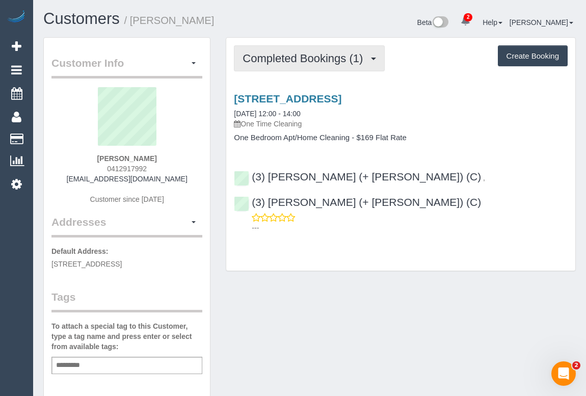
click at [290, 61] on span "Completed Bookings (1)" at bounding box center [305, 58] width 125 height 13
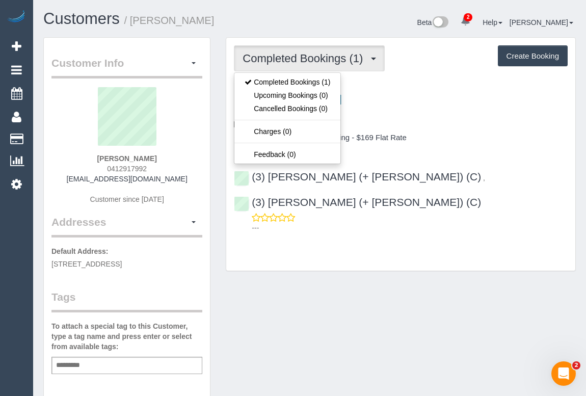
click at [337, 244] on div "Completed Bookings (1) Completed Bookings (1) Upcoming Bookings (0) Cancelled B…" at bounding box center [400, 154] width 349 height 233
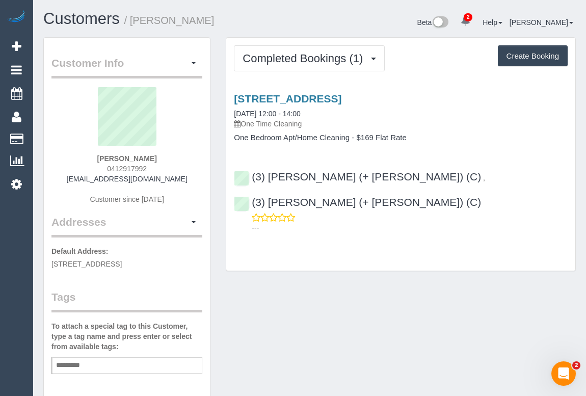
drag, startPoint x: 103, startPoint y: 168, endPoint x: 174, endPoint y: 169, distance: 70.9
click at [174, 169] on div "Kelsi Boyden 0412917992 kelsiboyden@live.com Customer since 2025" at bounding box center [126, 150] width 151 height 127
copy span "0412917992"
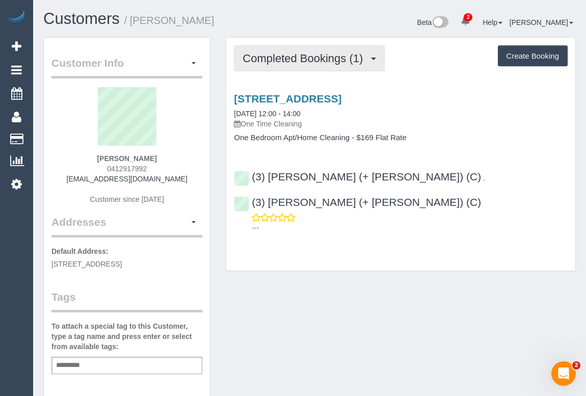
click at [296, 59] on span "Completed Bookings (1)" at bounding box center [305, 58] width 125 height 13
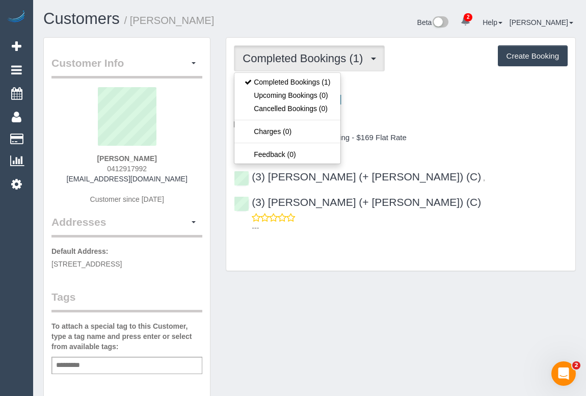
click at [430, 304] on div "Customer Info Edit Contact Info Send Message Email Preferences Special Sales Ta…" at bounding box center [310, 378] width 548 height 683
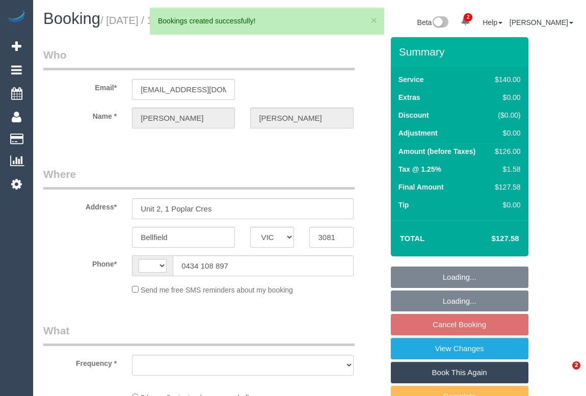
select select "VIC"
select select "string:stripe-pm_1PEqjW2GScqysDRVaVhcZPZo"
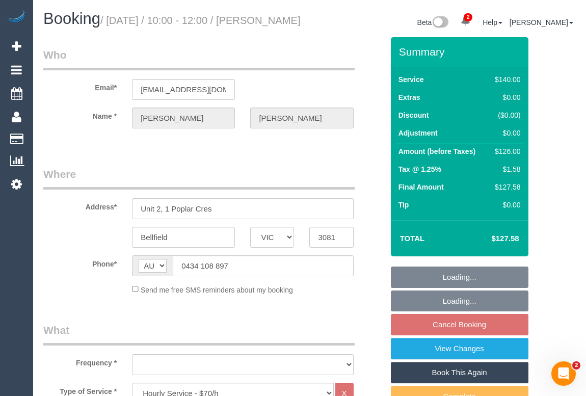
select select "string:AU"
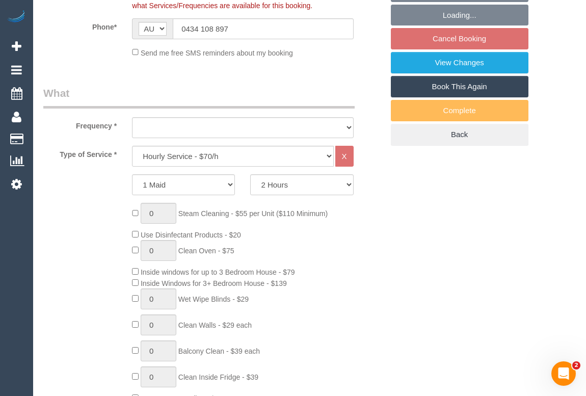
select select "object:2267"
select select "number:27"
select select "number:14"
select select "number:18"
select select "number:22"
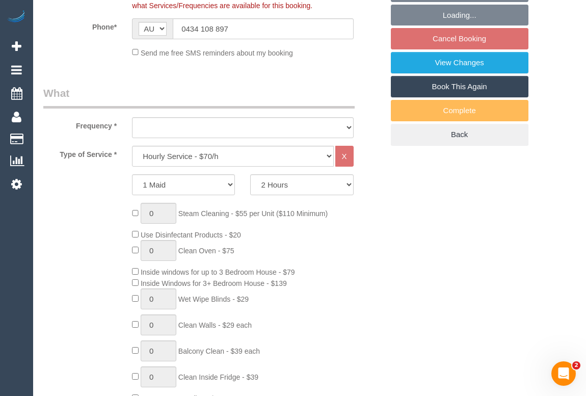
select select "number:35"
select select "number:12"
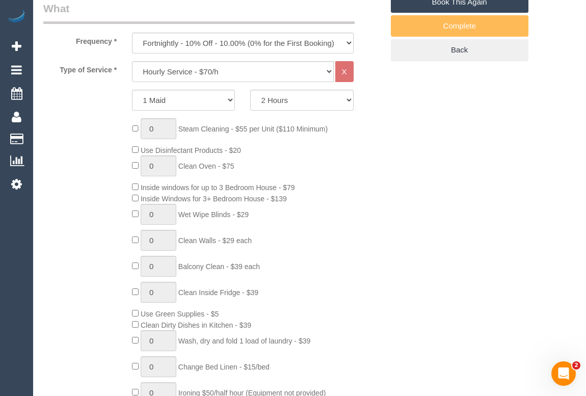
select select "object:2418"
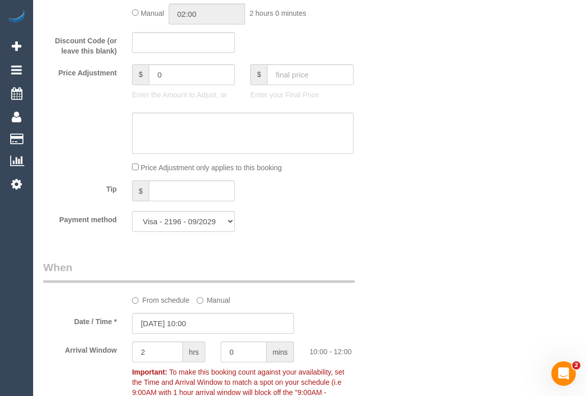
scroll to position [1019, 0]
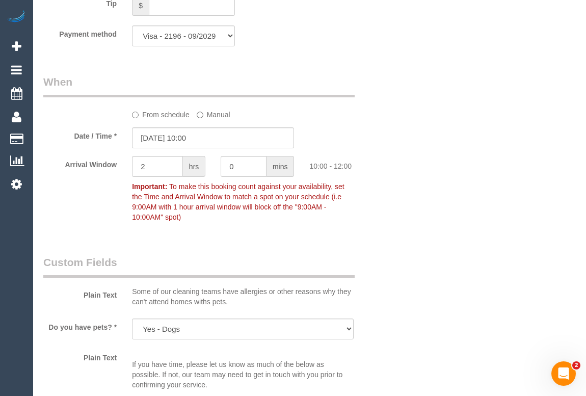
click at [131, 120] on div "From schedule Manual" at bounding box center [242, 113] width 237 height 14
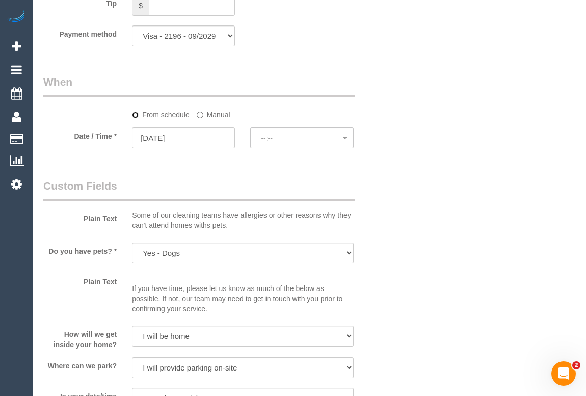
select select "spot6"
click at [286, 142] on span "No spots available" at bounding box center [302, 138] width 82 height 8
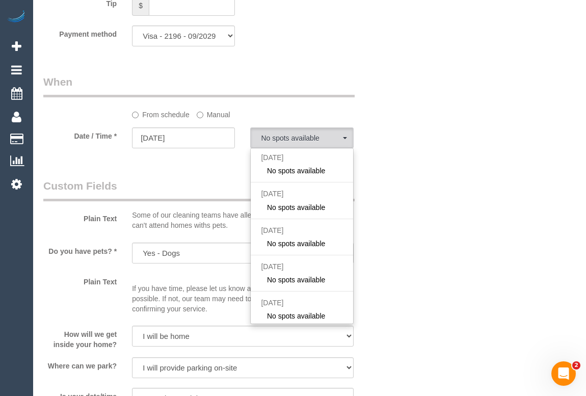
click at [379, 235] on div "Plain Text Some of our cleaning teams have allergies or other reasons why they …" at bounding box center [213, 206] width 355 height 57
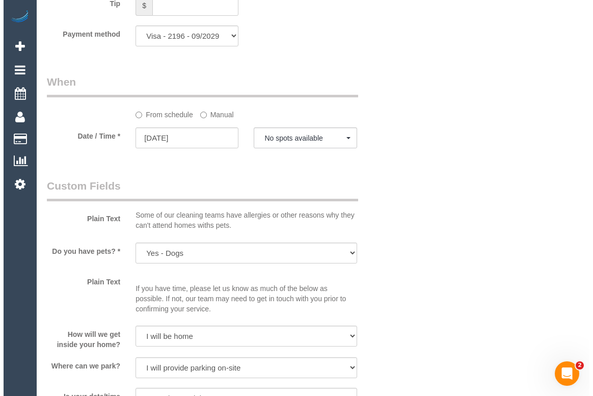
scroll to position [46, 0]
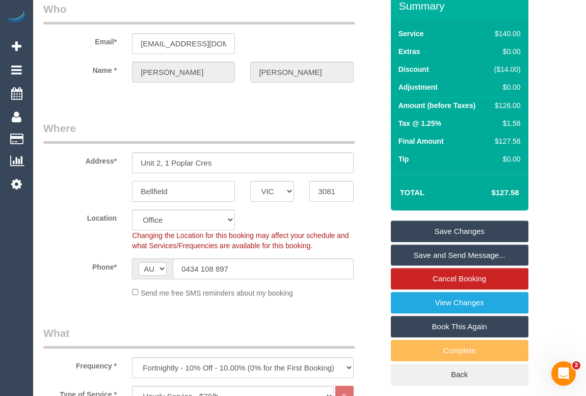
drag, startPoint x: 179, startPoint y: 203, endPoint x: 123, endPoint y: 202, distance: 56.1
click at [123, 202] on div "Bellfield ACT NSW NT QLD SA TAS VIC WA 3081" at bounding box center [213, 191] width 355 height 21
drag, startPoint x: 223, startPoint y: 174, endPoint x: 172, endPoint y: 174, distance: 51.5
click at [172, 173] on input "Unit 2, 1 Poplar Cres" at bounding box center [242, 162] width 221 height 21
click at [229, 230] on select "Office City East (North) East (South) Inner East Inner North (East) Inner North…" at bounding box center [183, 219] width 103 height 21
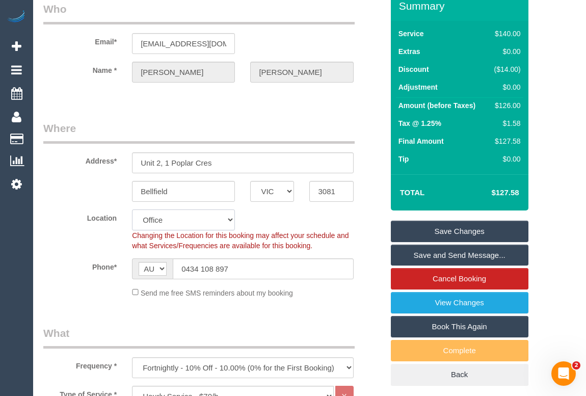
select select "59"
click at [132, 220] on select "Office City East (North) East (South) Inner East Inner North (East) Inner North…" at bounding box center [183, 219] width 103 height 21
select select "object:6331"
select select "spot11"
click at [370, 239] on div "Location Office City East (North) East (South) Inner East Inner North (East) In…" at bounding box center [213, 229] width 355 height 41
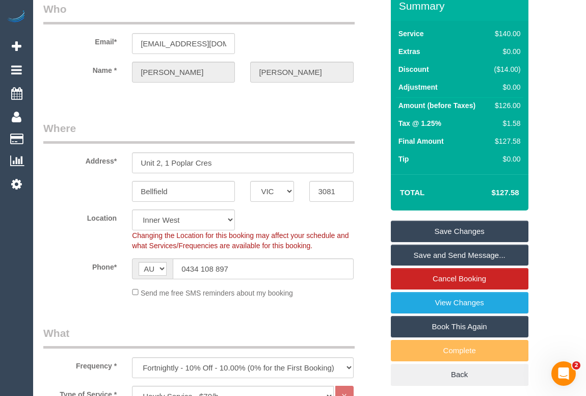
click at [465, 242] on link "Save Changes" at bounding box center [460, 231] width 138 height 21
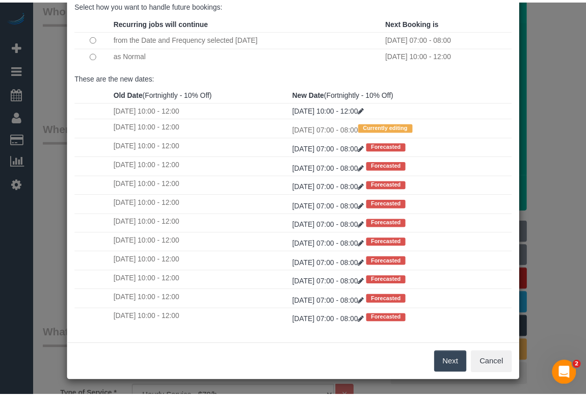
scroll to position [60, 0]
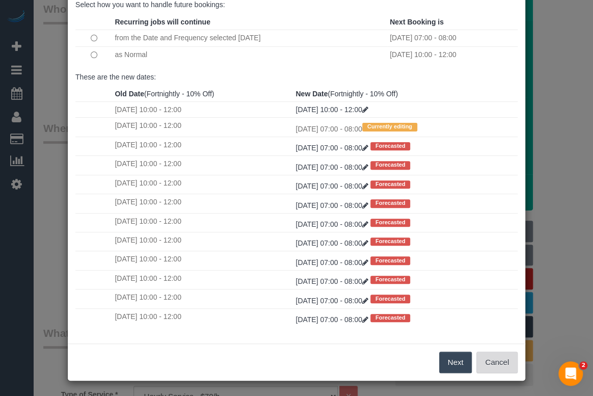
click at [499, 362] on button "Cancel" at bounding box center [497, 362] width 41 height 21
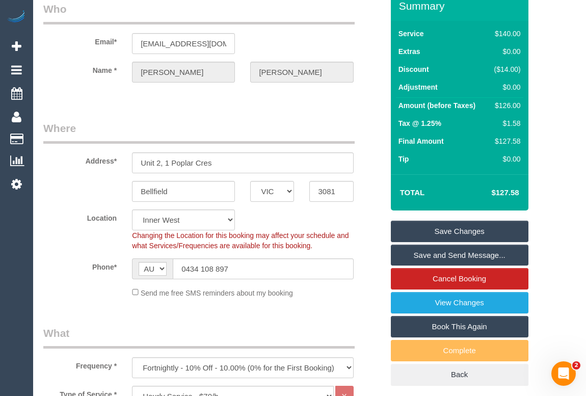
click at [342, 241] on div "Location Office City East (North) East (South) Inner East Inner North (East) In…" at bounding box center [213, 229] width 355 height 41
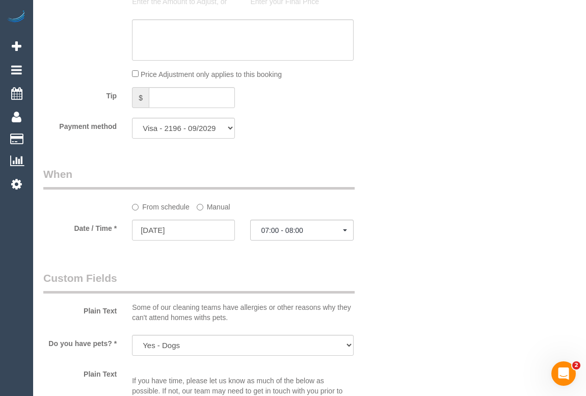
scroll to position [1019, 0]
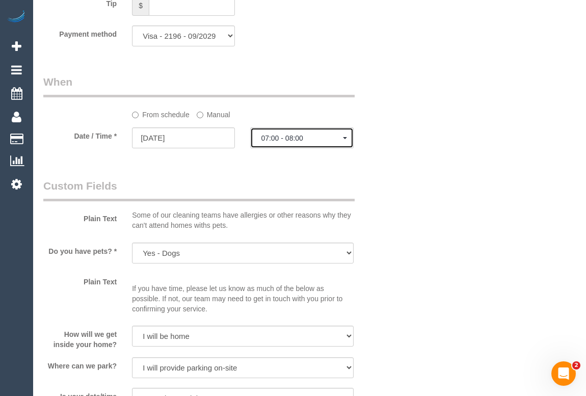
click at [289, 142] on span "07:00 - 08:00" at bounding box center [302, 138] width 82 height 8
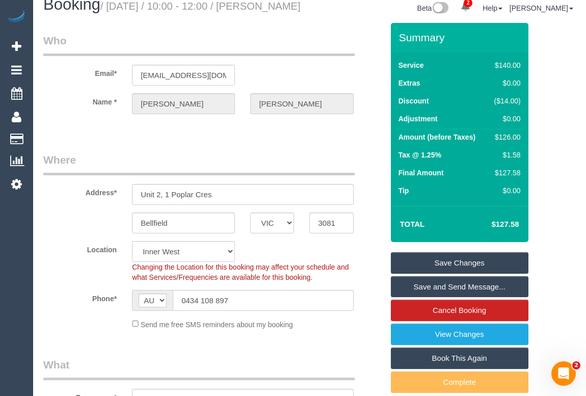
scroll to position [0, 0]
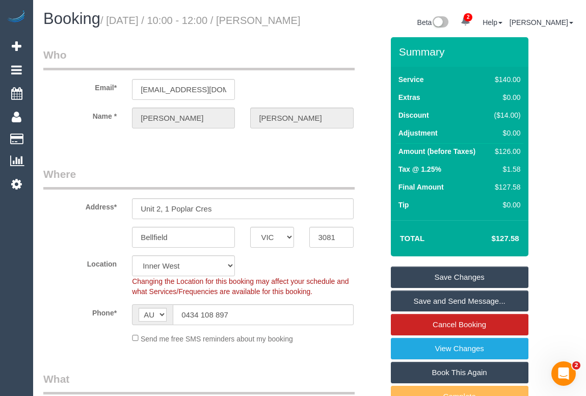
click at [222, 181] on legend "Where" at bounding box center [198, 178] width 311 height 23
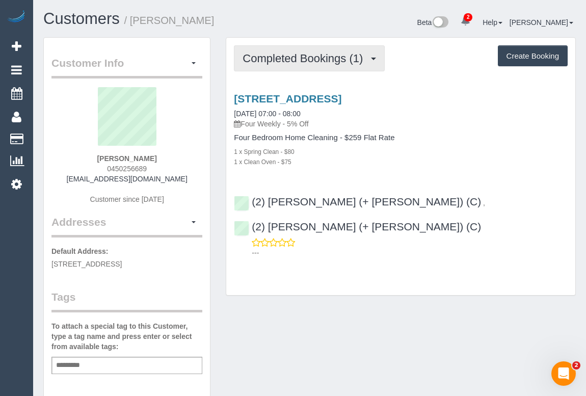
click at [318, 63] on span "Completed Bookings (1)" at bounding box center [305, 58] width 125 height 13
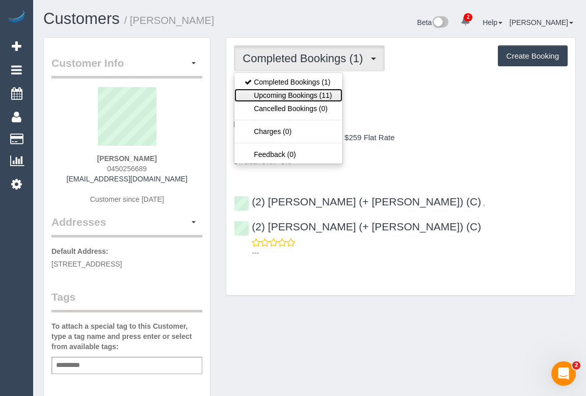
click at [311, 95] on link "Upcoming Bookings (11)" at bounding box center [288, 95] width 108 height 13
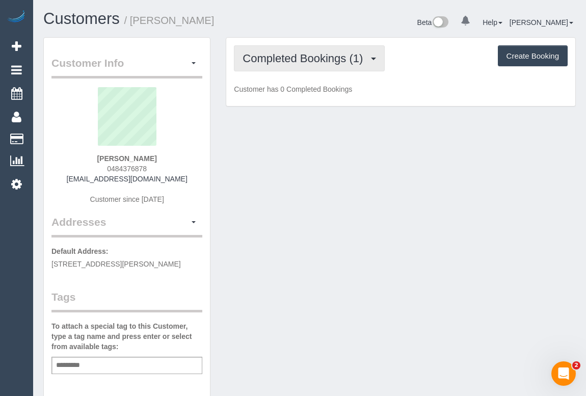
click at [278, 55] on span "Completed Bookings (1)" at bounding box center [305, 58] width 125 height 13
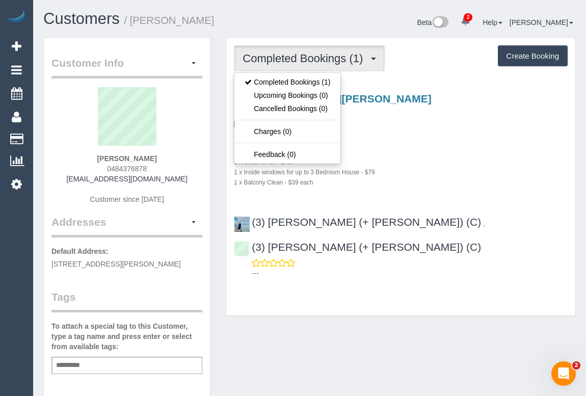
click at [478, 161] on div "1 x Clean Oven - $75" at bounding box center [401, 161] width 334 height 10
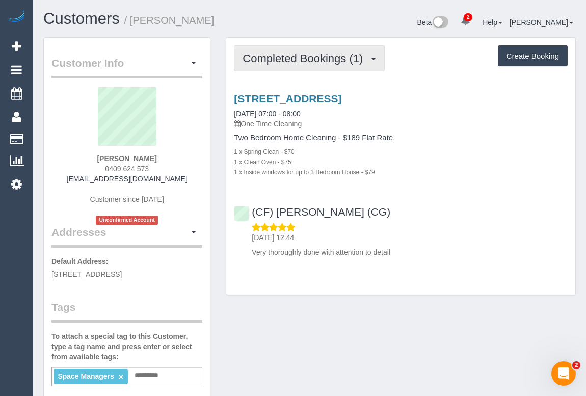
click at [315, 63] on span "Completed Bookings (1)" at bounding box center [305, 58] width 125 height 13
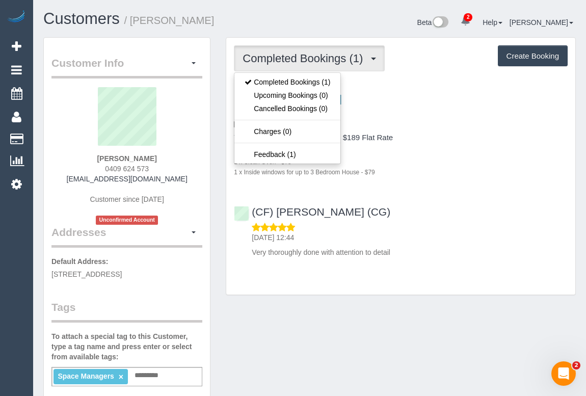
click at [453, 168] on div "1 x Inside windows for up to 3 Bedroom House - $79" at bounding box center [401, 172] width 334 height 10
